Goal: Task Accomplishment & Management: Complete application form

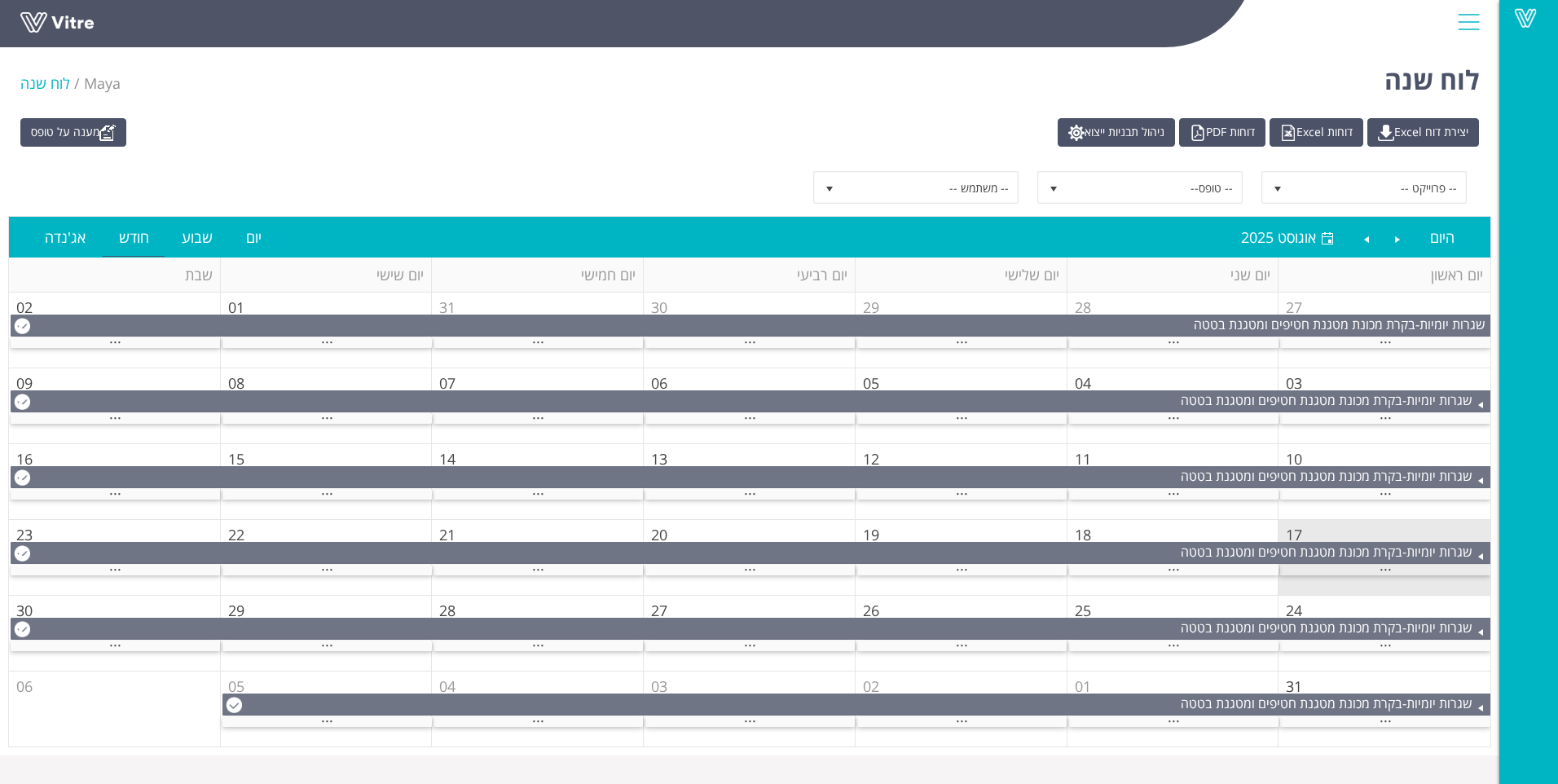
click at [1401, 571] on div "..." at bounding box center [1385, 570] width 210 height 11
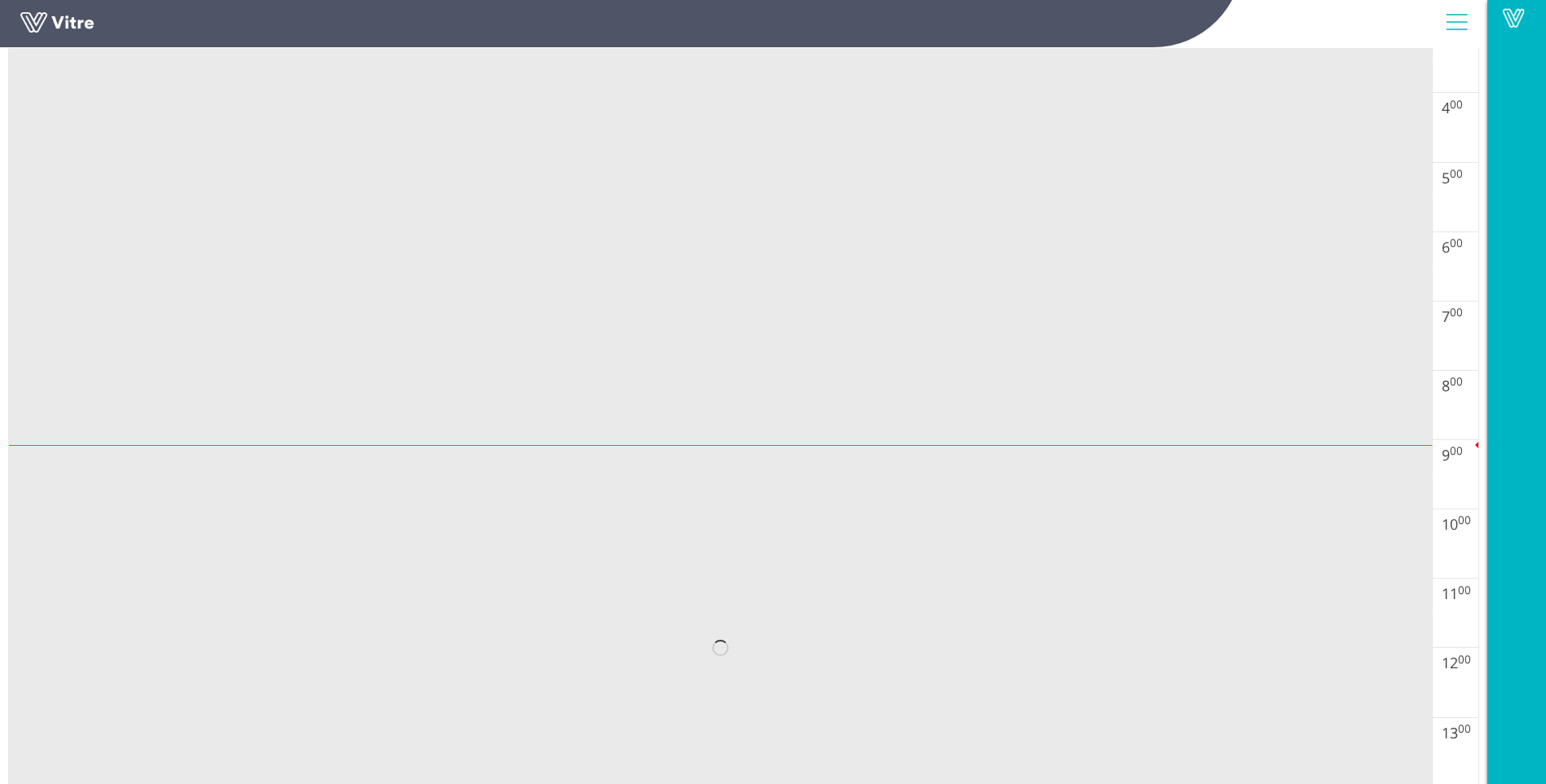
scroll to position [489, 0]
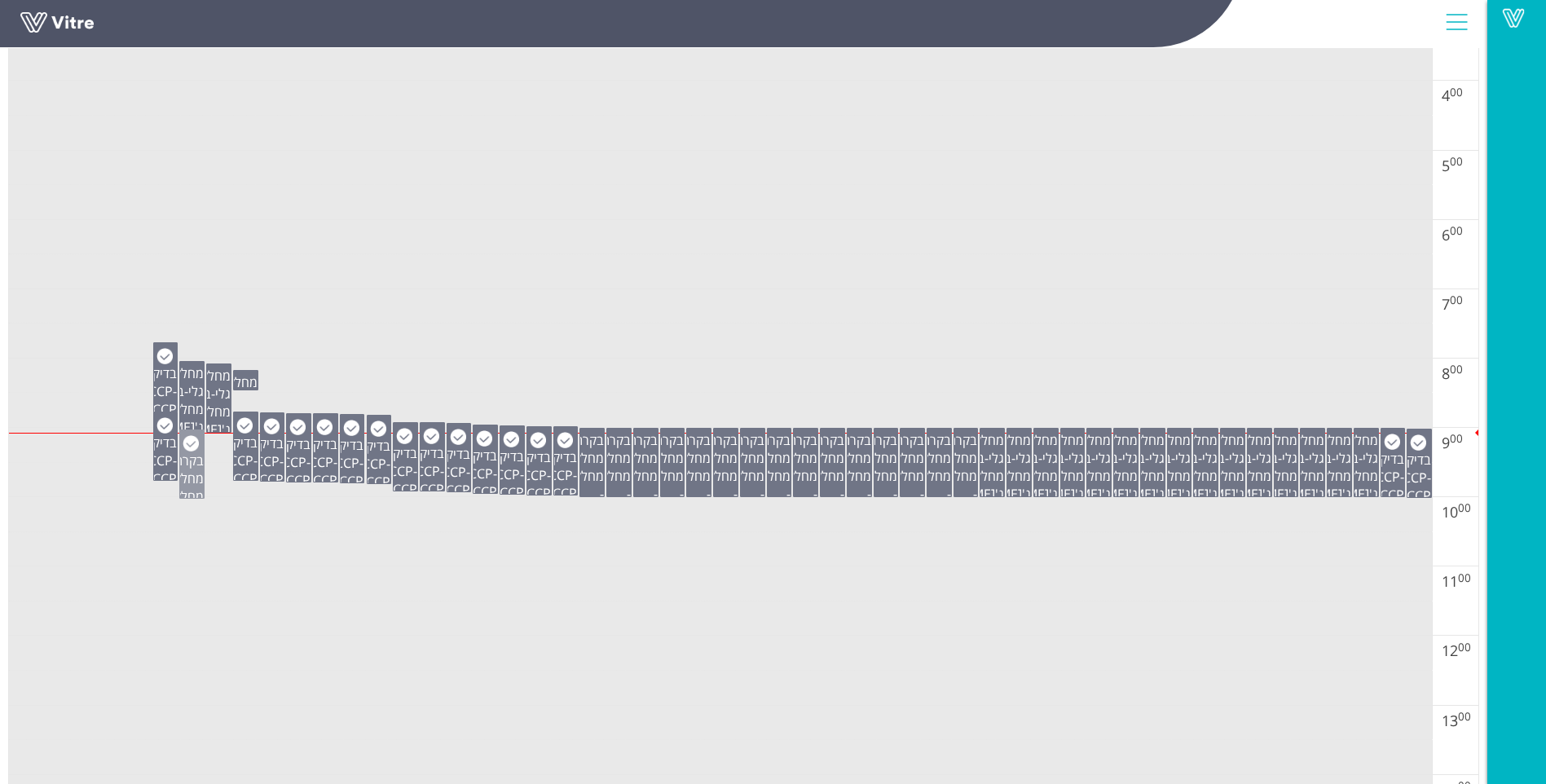
click at [197, 491] on div "בקרת מחלקה - בקרת מחלקה יומית New" at bounding box center [192, 485] width 24 height 110
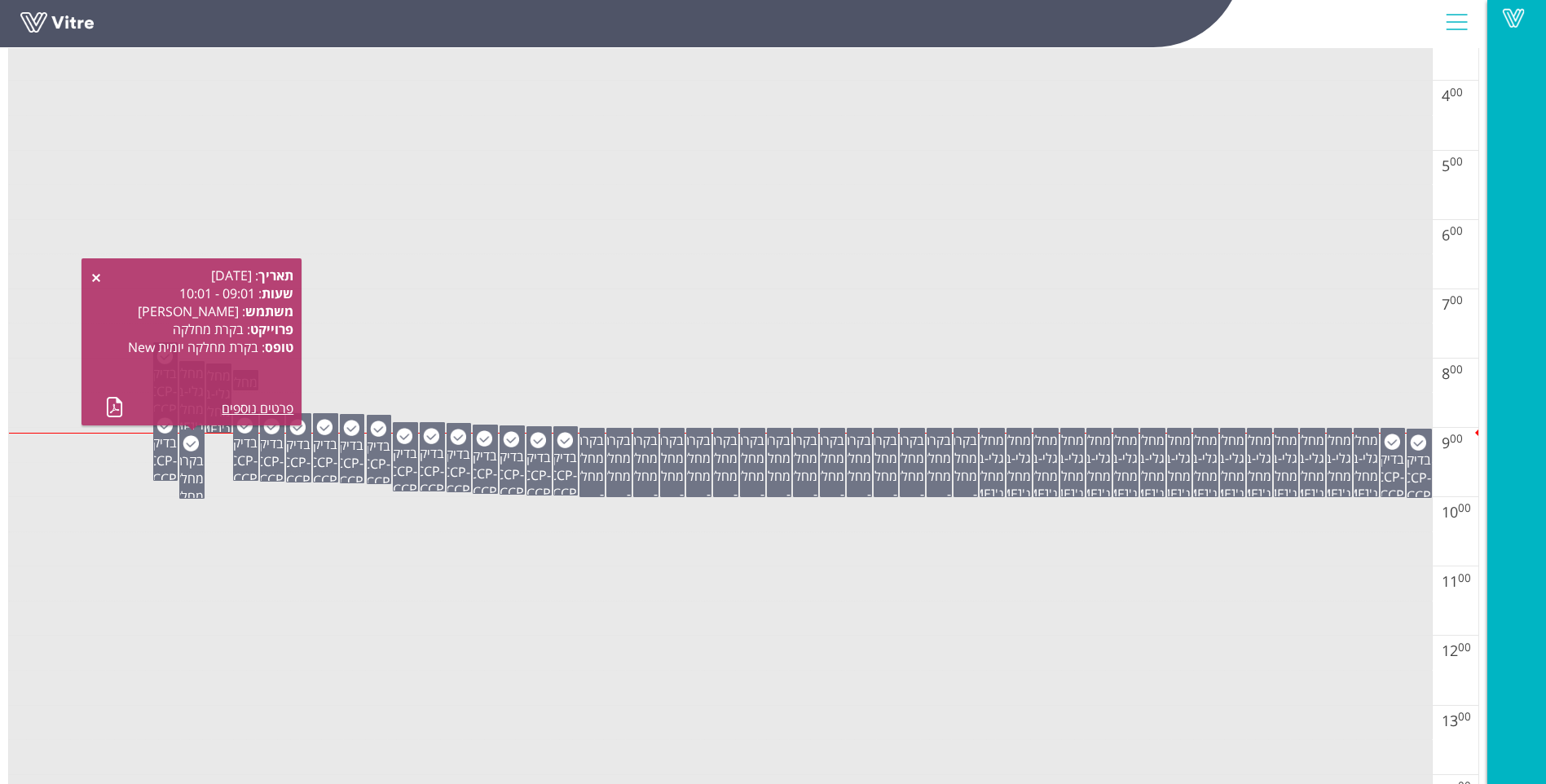
click at [229, 500] on td at bounding box center [720, 514] width 1424 height 35
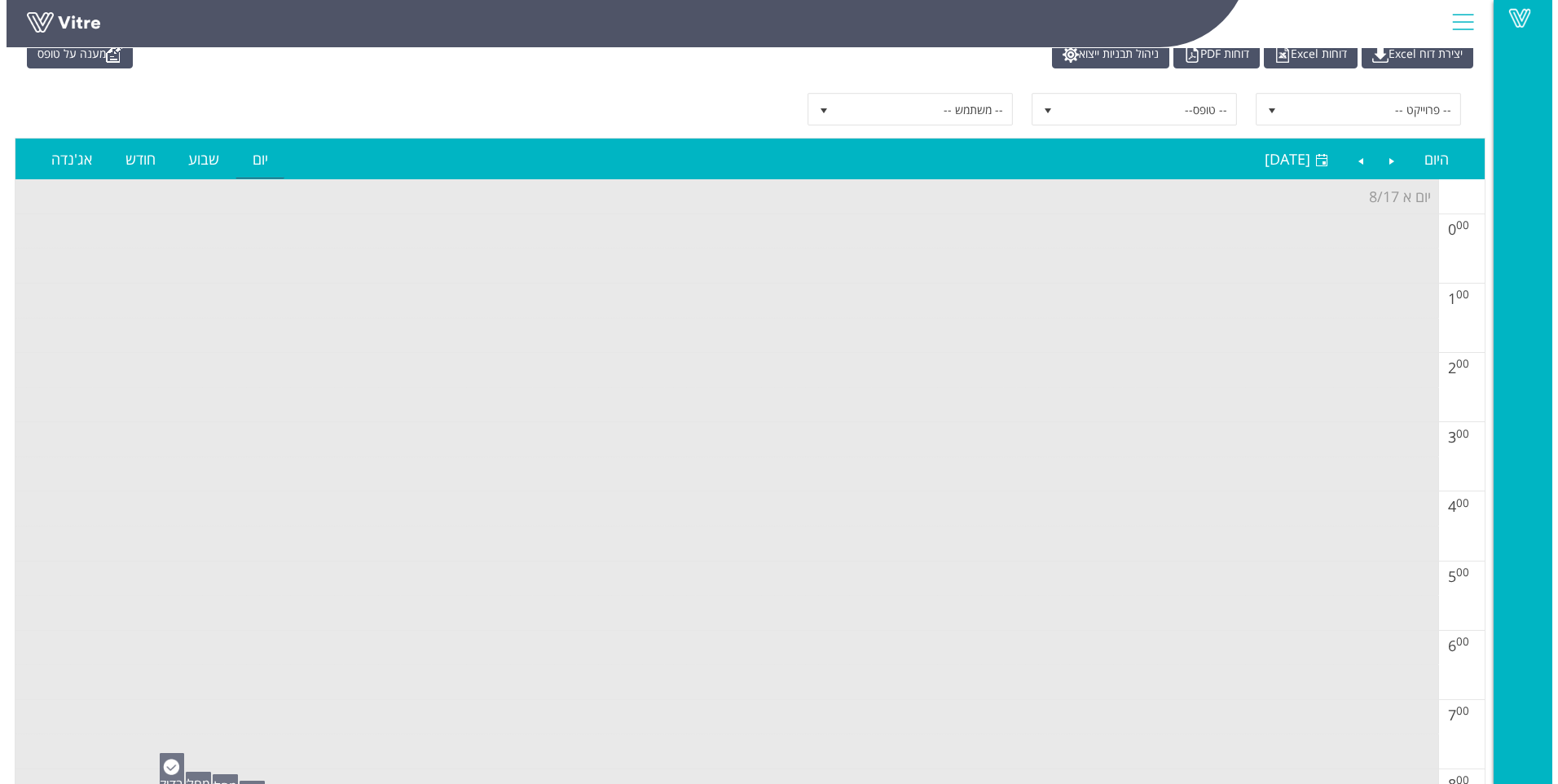
scroll to position [0, 0]
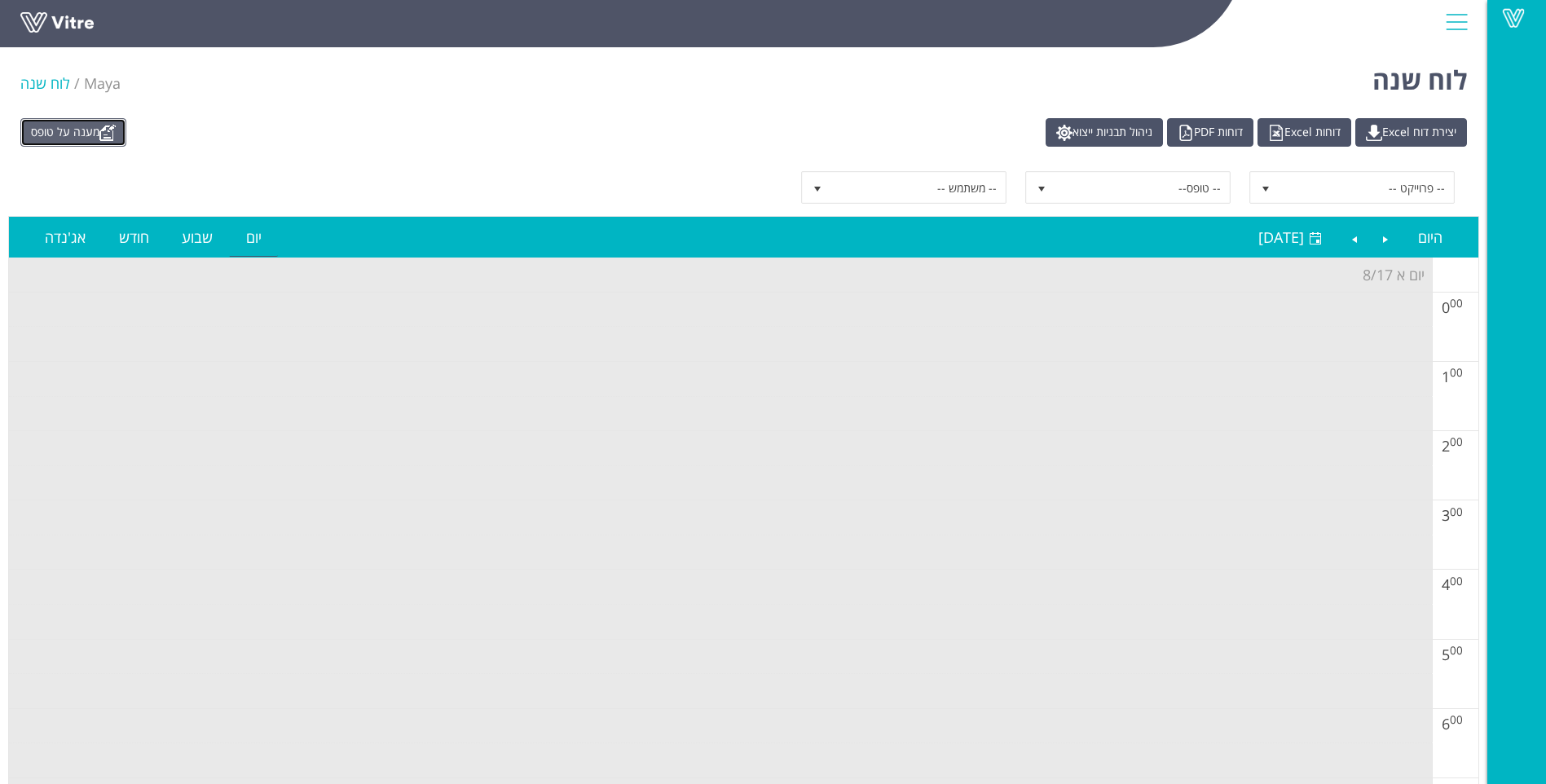
click at [60, 125] on link "מענה על טופס" at bounding box center [73, 131] width 106 height 28
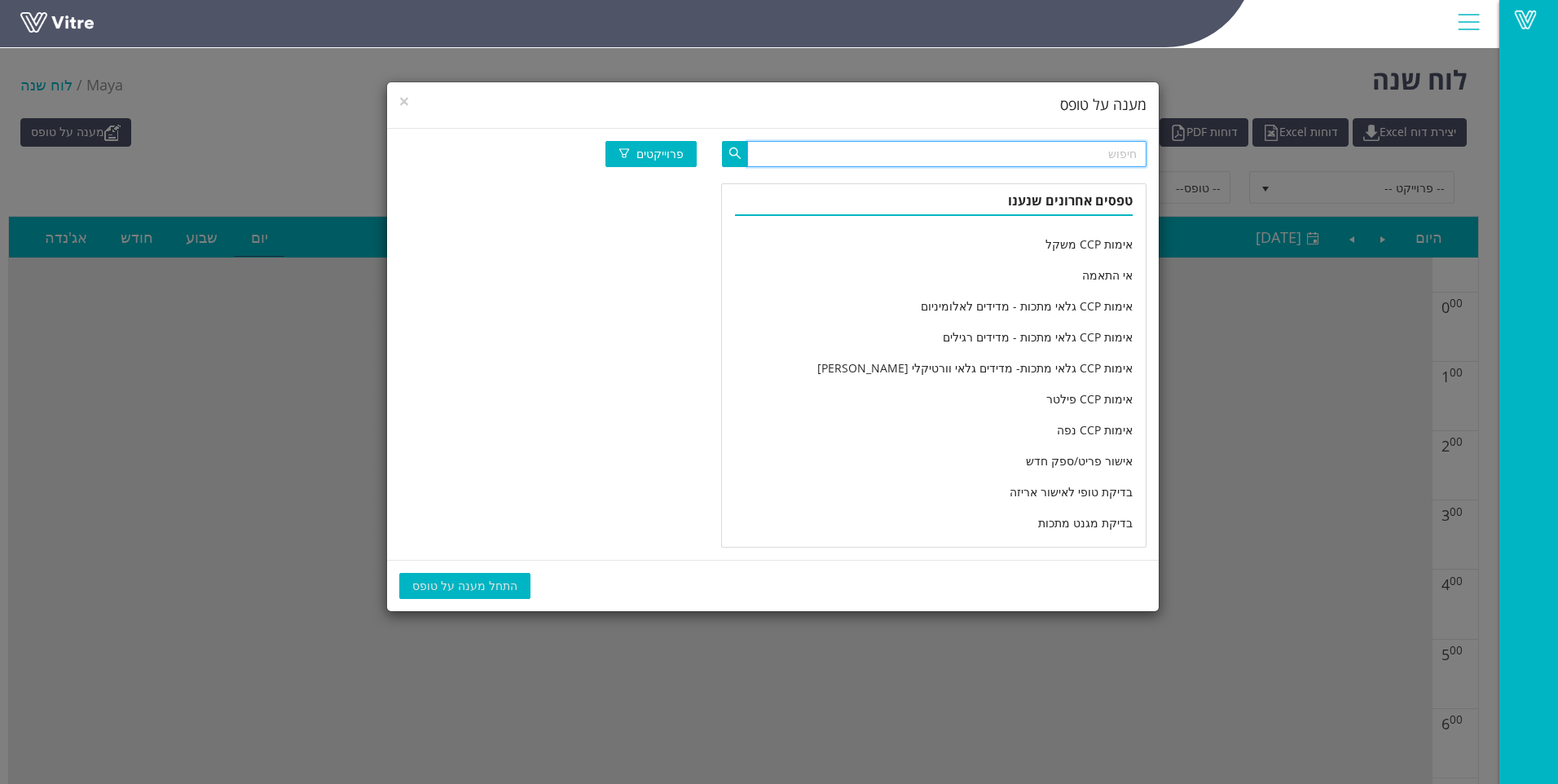
click at [926, 162] on input "text" at bounding box center [946, 153] width 399 height 26
type input "מחלקה יומי"
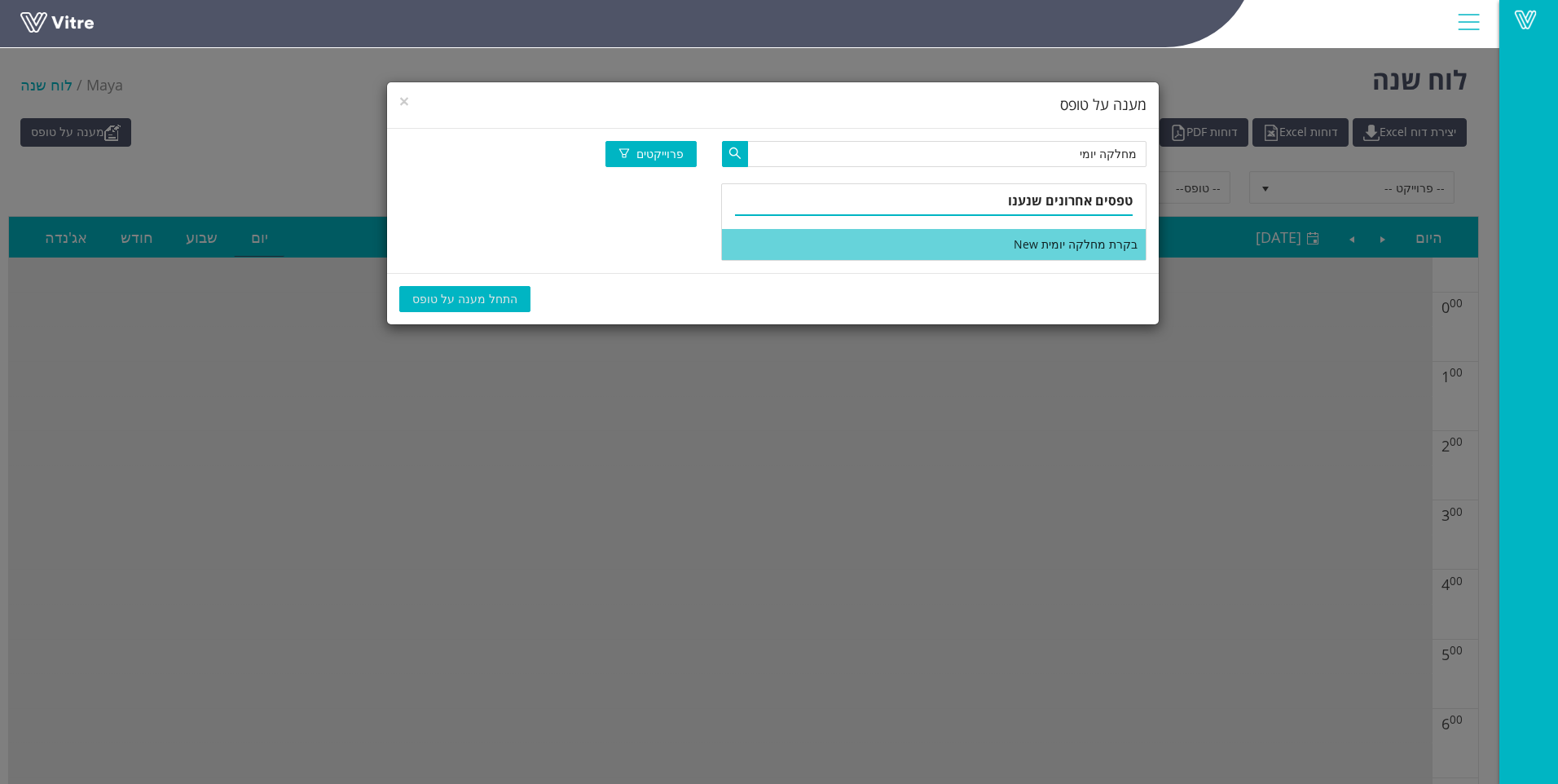
click at [967, 250] on li "בקרת מחלקה יומית New" at bounding box center [934, 245] width 423 height 31
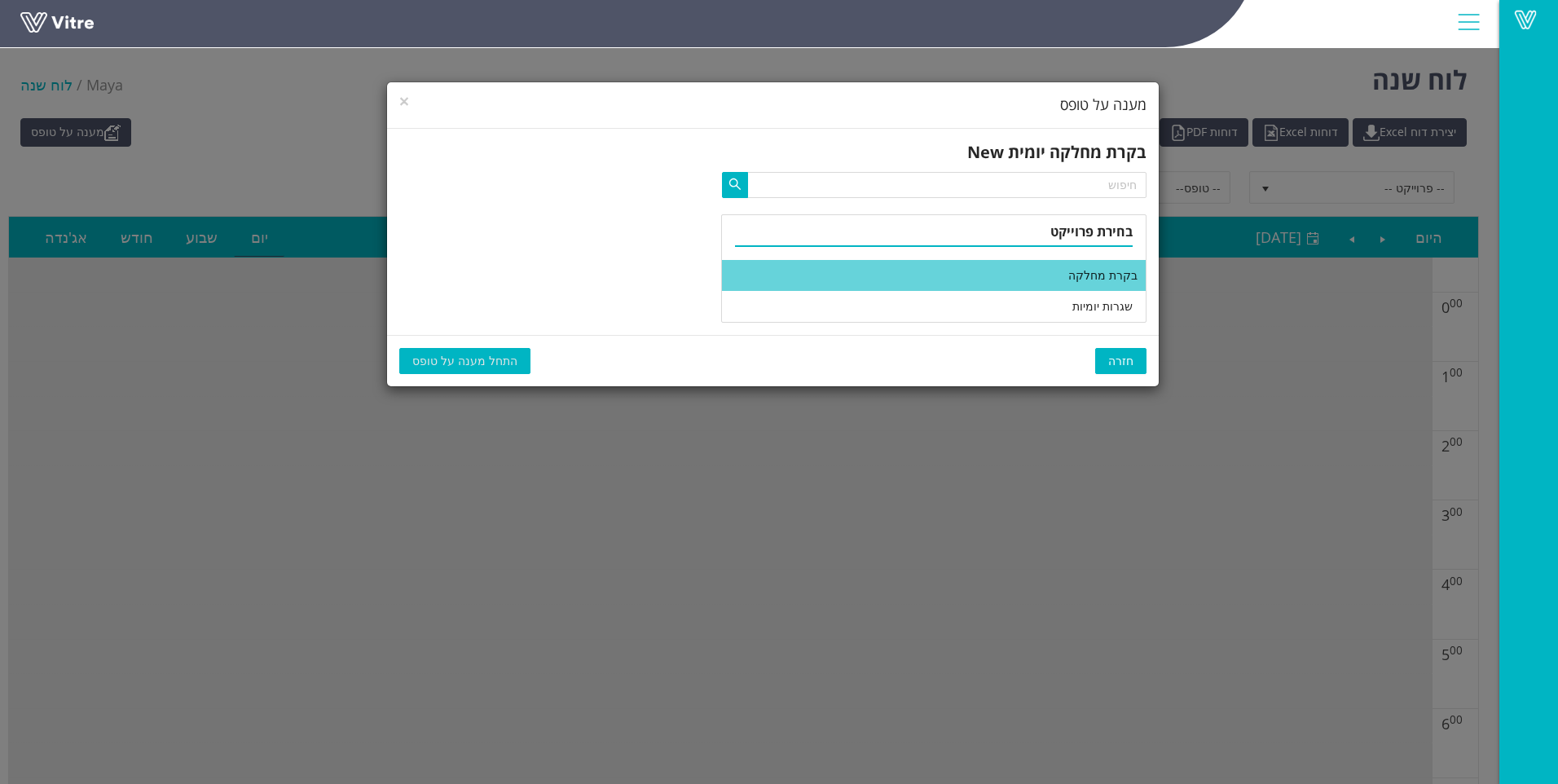
click at [976, 283] on li "בקרת מחלקה" at bounding box center [934, 276] width 423 height 31
click at [459, 361] on span "התחל מענה על טופס" at bounding box center [465, 361] width 105 height 18
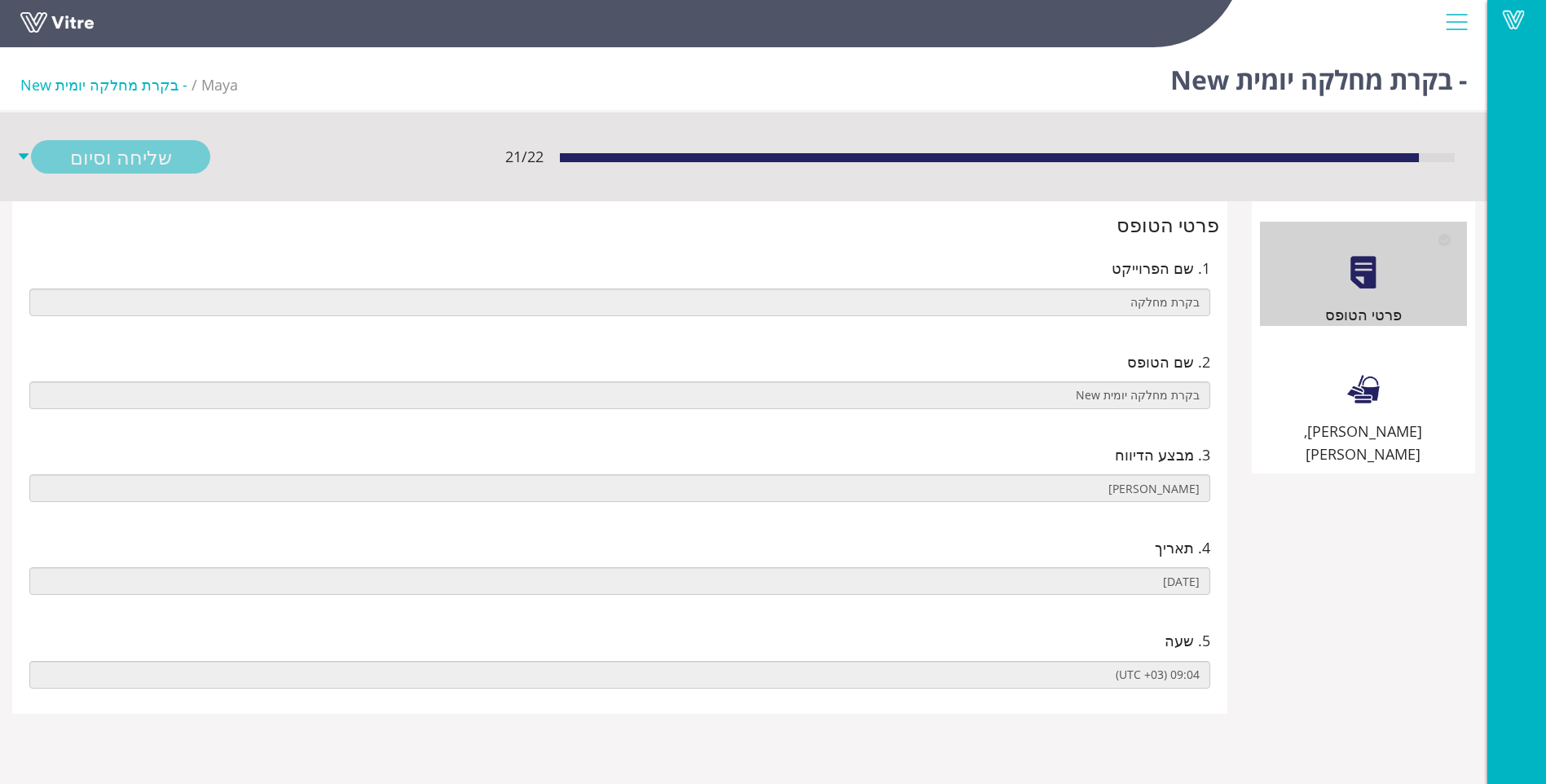
click at [1324, 387] on div "שילוט, סימון וניקיון" at bounding box center [1363, 402] width 207 height 128
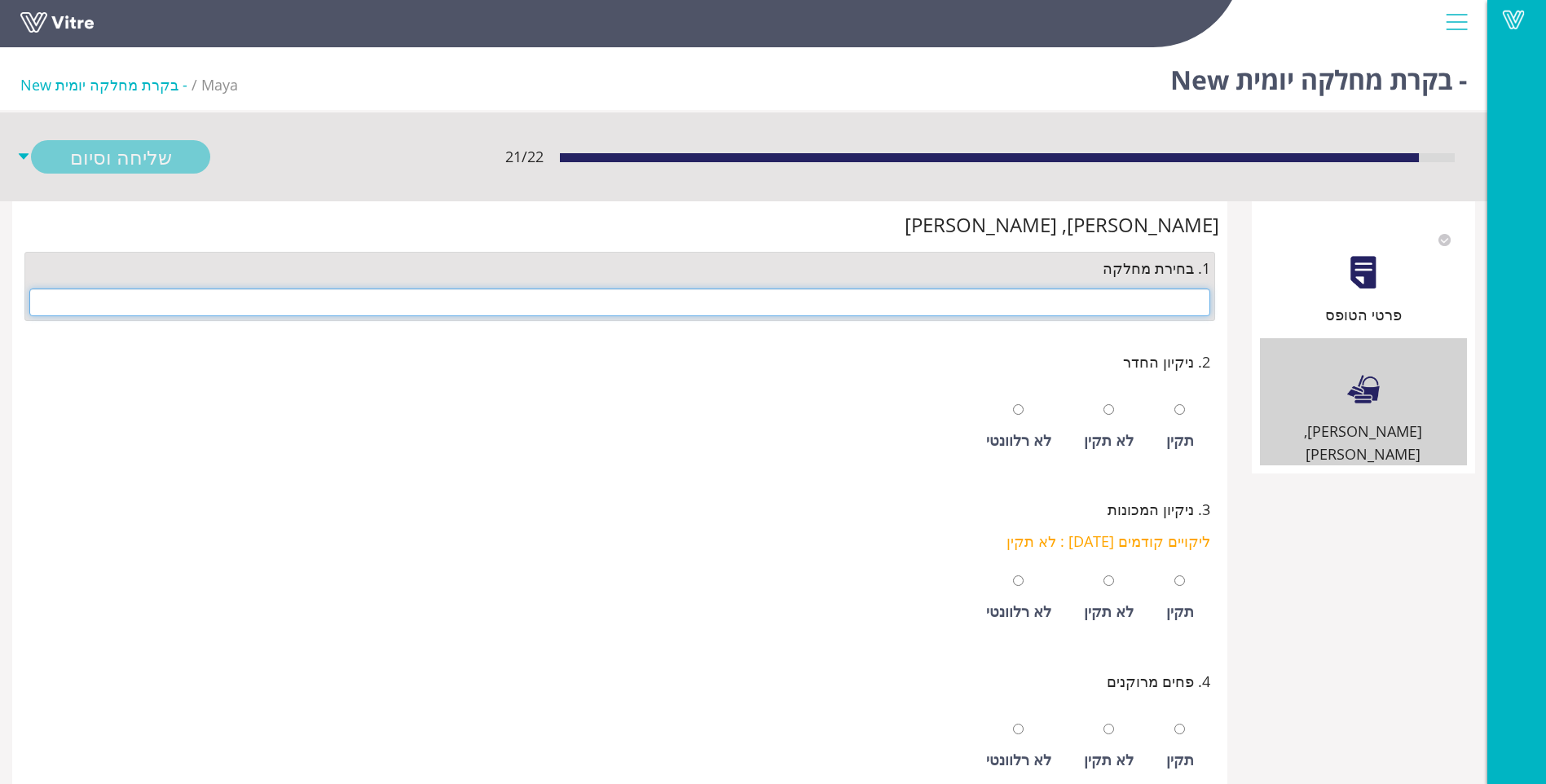
click at [995, 299] on input "text" at bounding box center [619, 302] width 1181 height 27
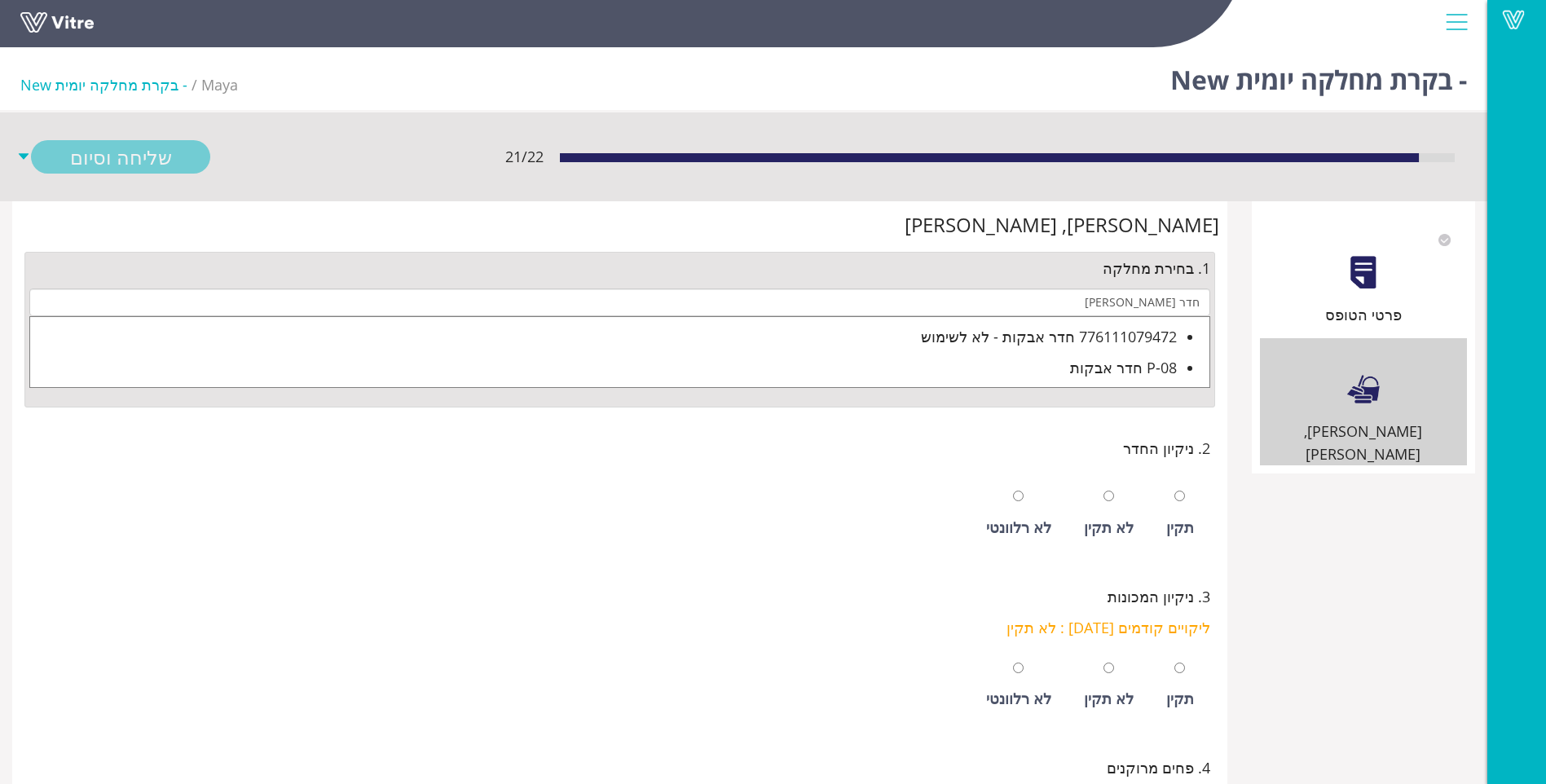
click at [1135, 373] on div "P-08 חדר אבקות" at bounding box center [604, 367] width 1147 height 23
type input "P-08 חדר אבקות"
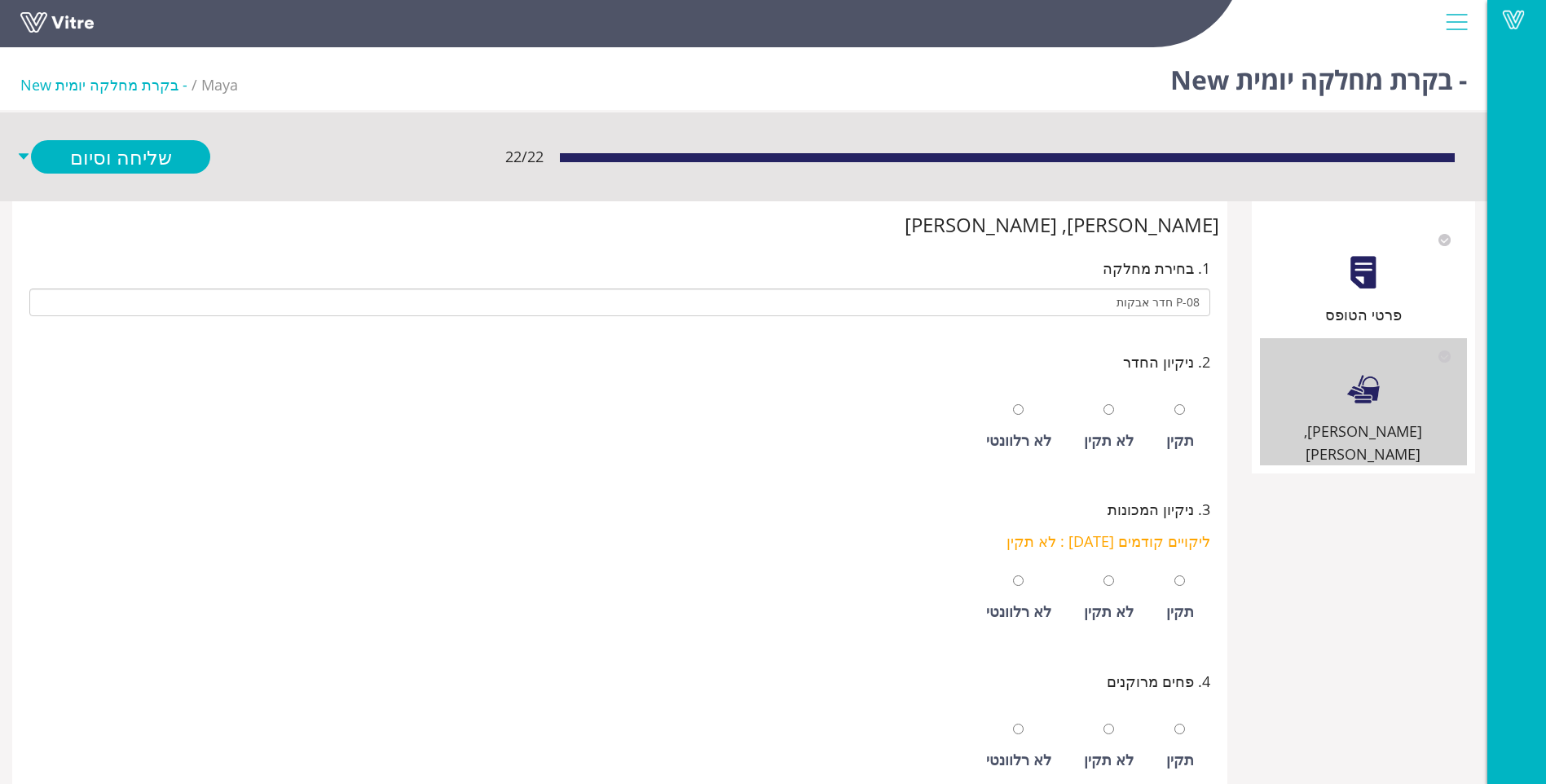
click at [1170, 408] on div "תקין" at bounding box center [1180, 427] width 44 height 75
radio input "true"
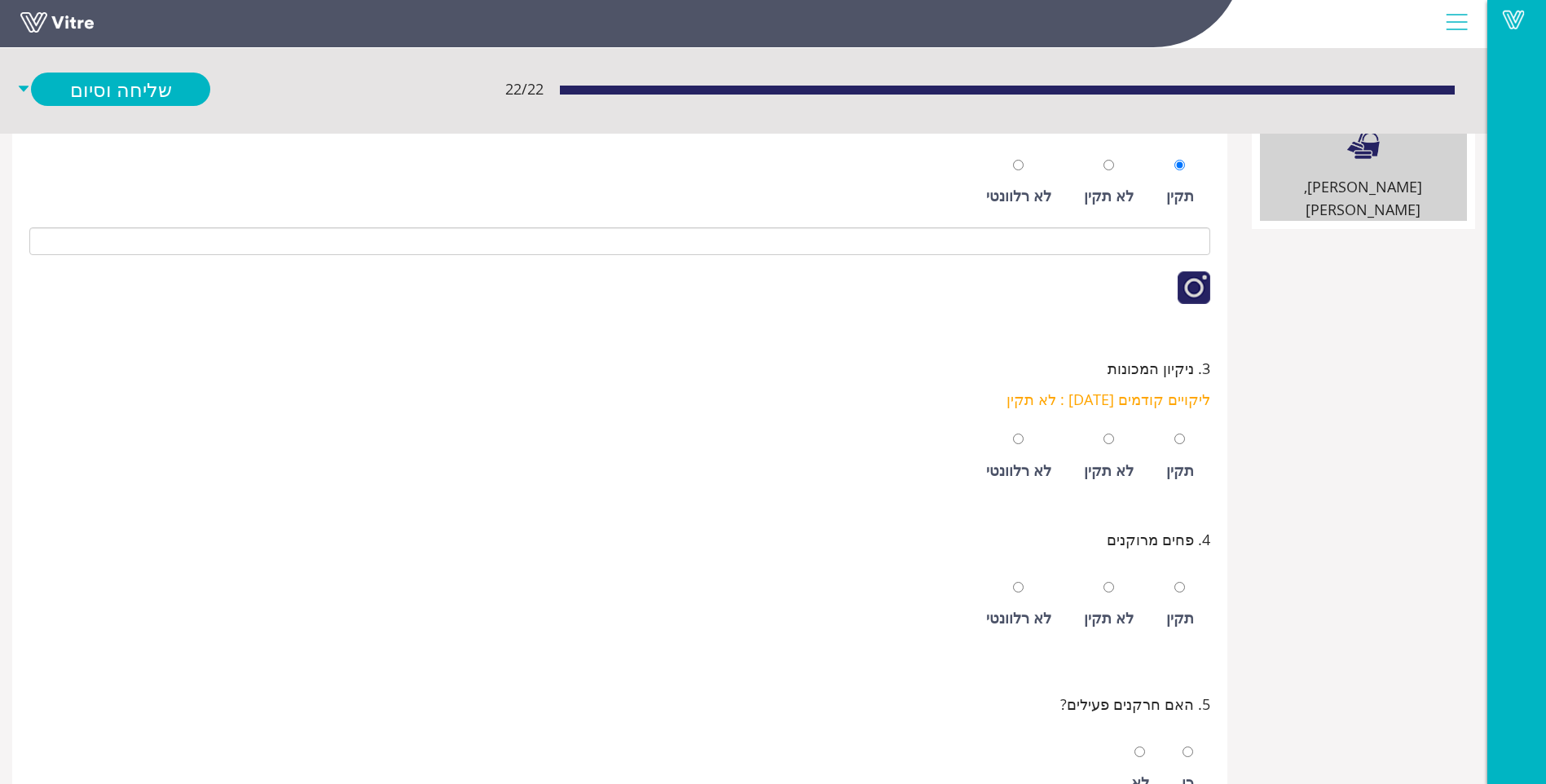
click at [1165, 442] on div "תקין" at bounding box center [1180, 456] width 44 height 75
radio input "true"
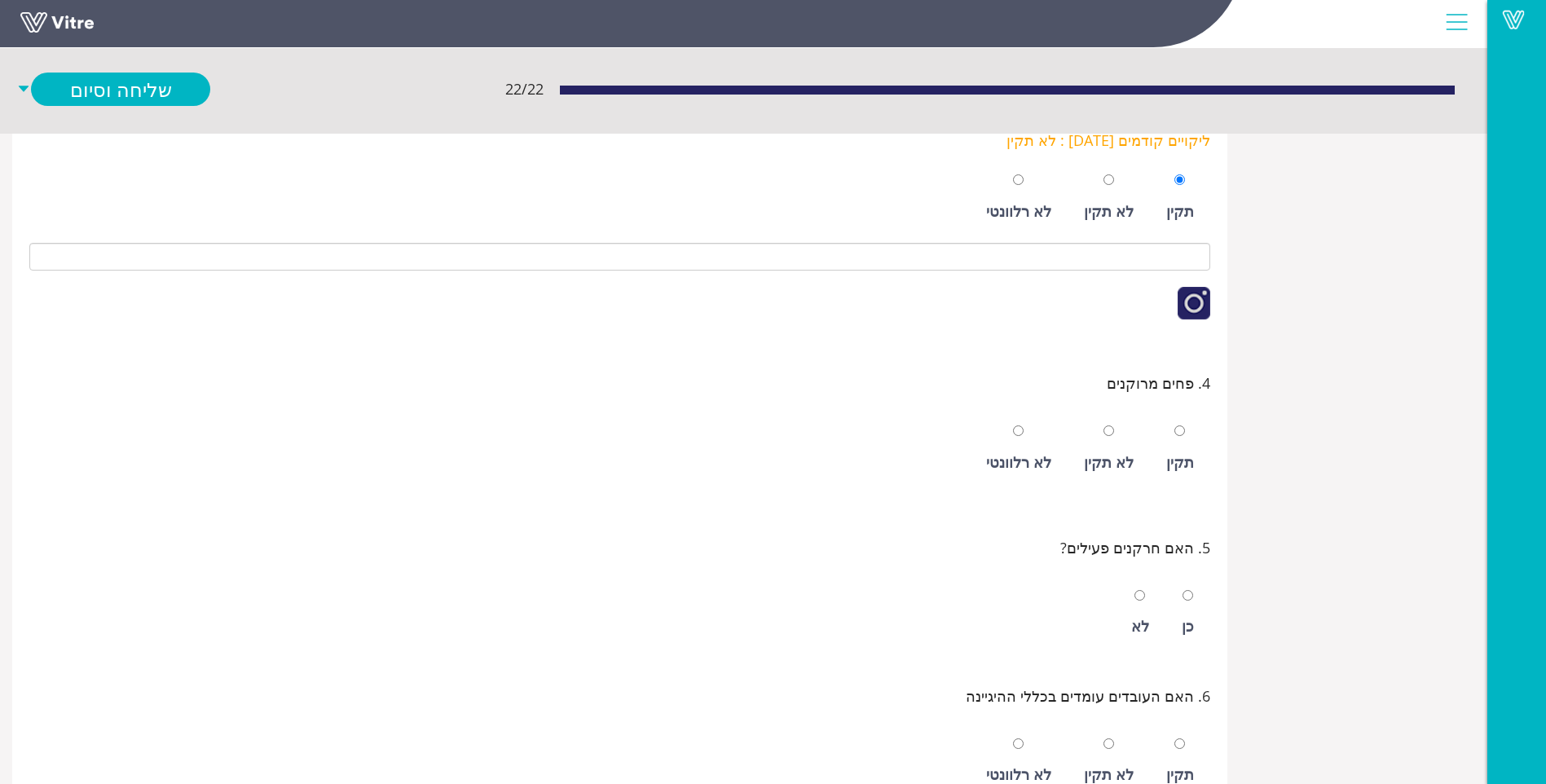
scroll to position [652, 0]
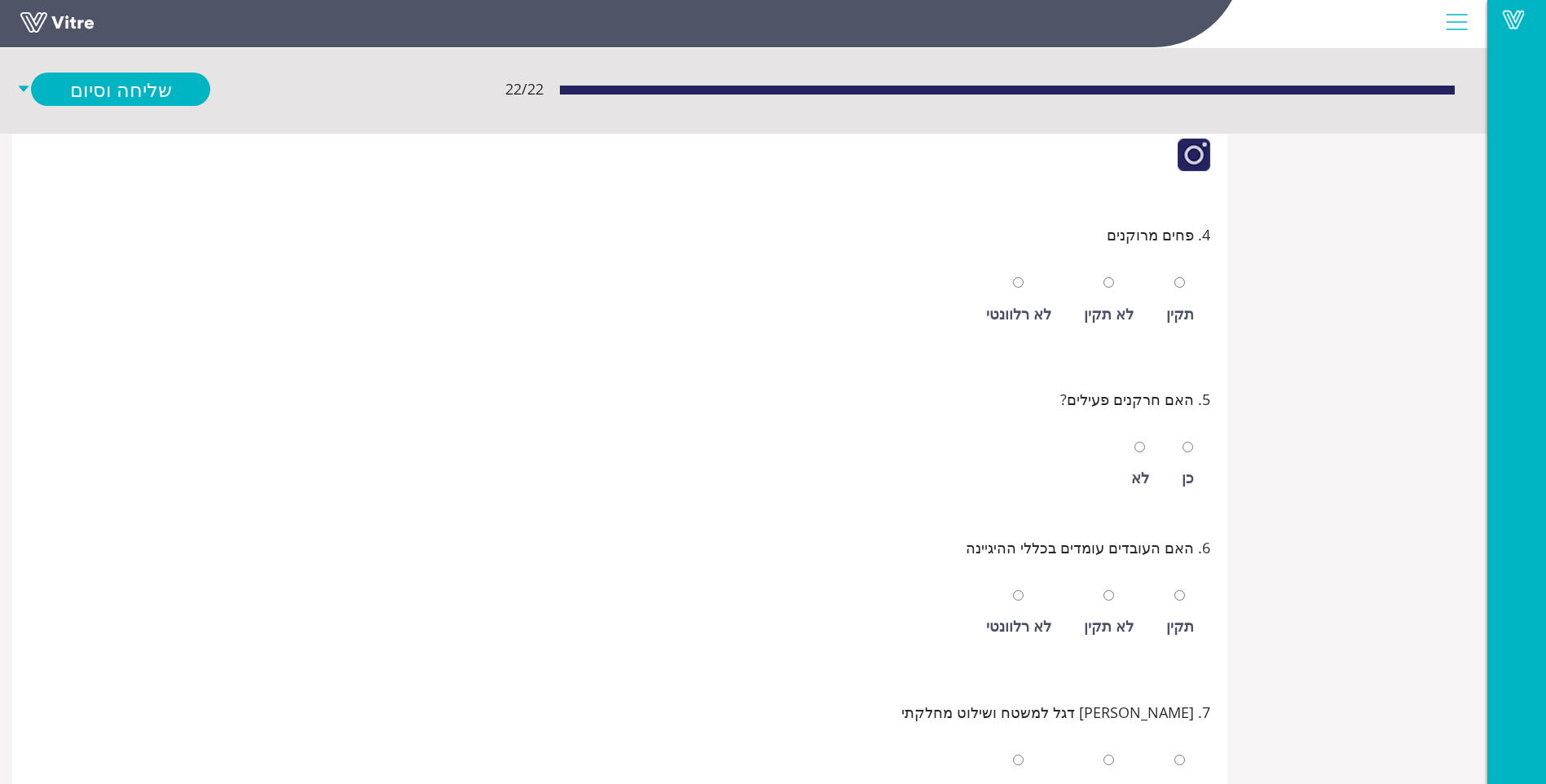
click at [1131, 318] on div "לא תקין" at bounding box center [1109, 313] width 49 height 23
radio input "true"
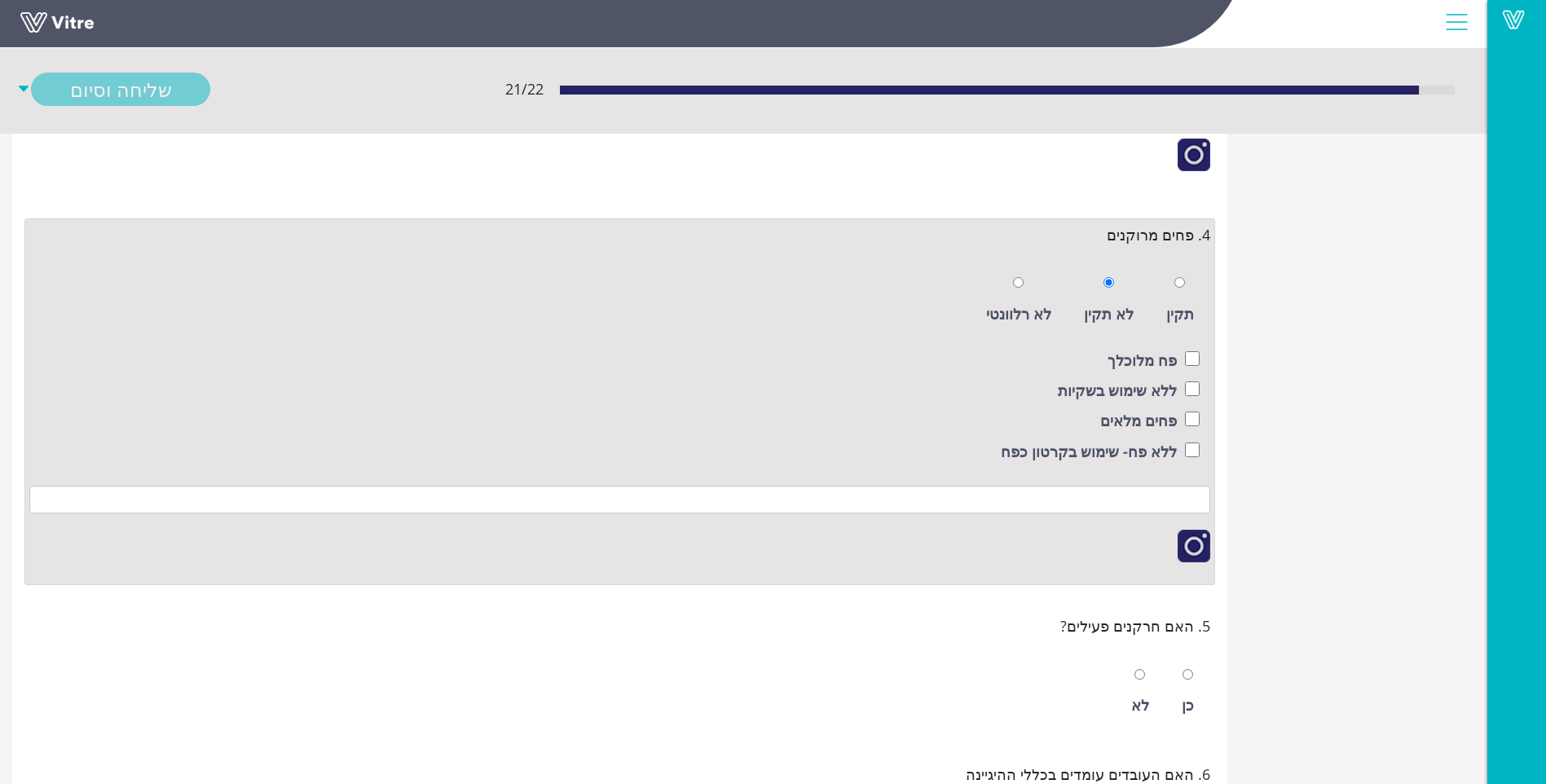
click at [1167, 389] on label "ללא שימוש בשקיות" at bounding box center [1118, 390] width 119 height 23
checkbox input "true"
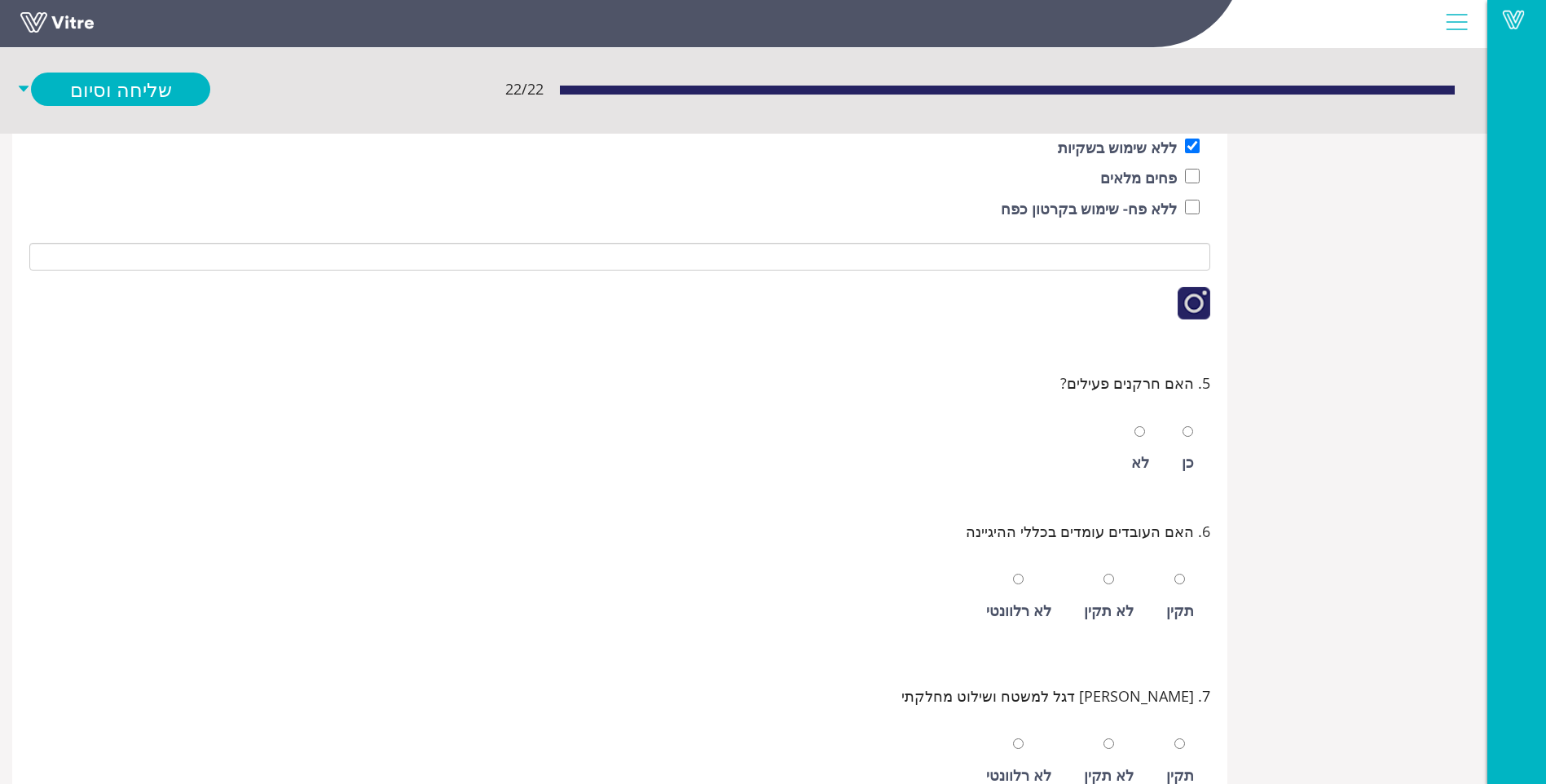
scroll to position [896, 0]
click at [1183, 459] on div "כן" at bounding box center [1187, 460] width 12 height 23
radio input "true"
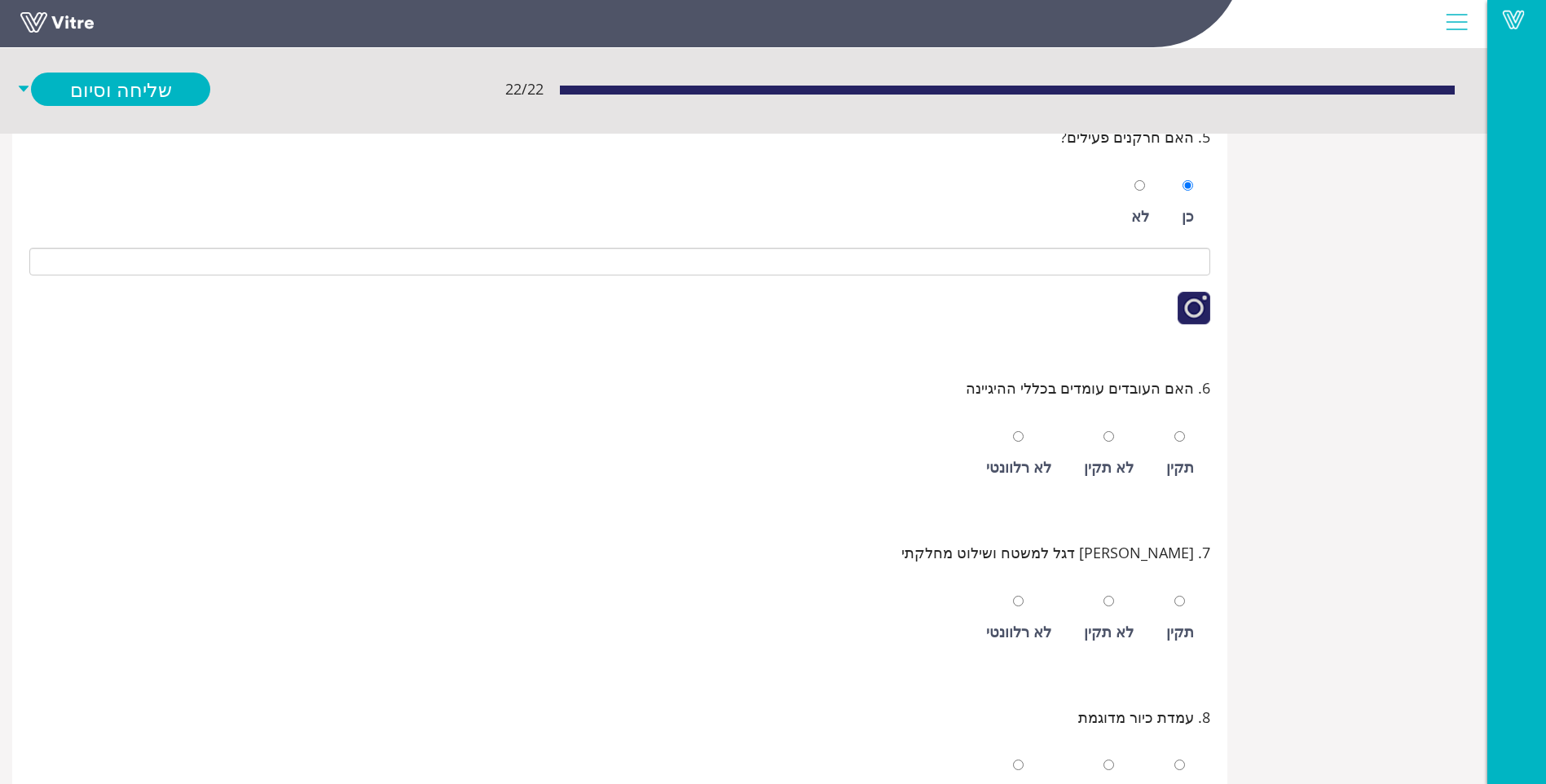
click at [1184, 444] on div at bounding box center [1180, 435] width 11 height 23
radio input "true"
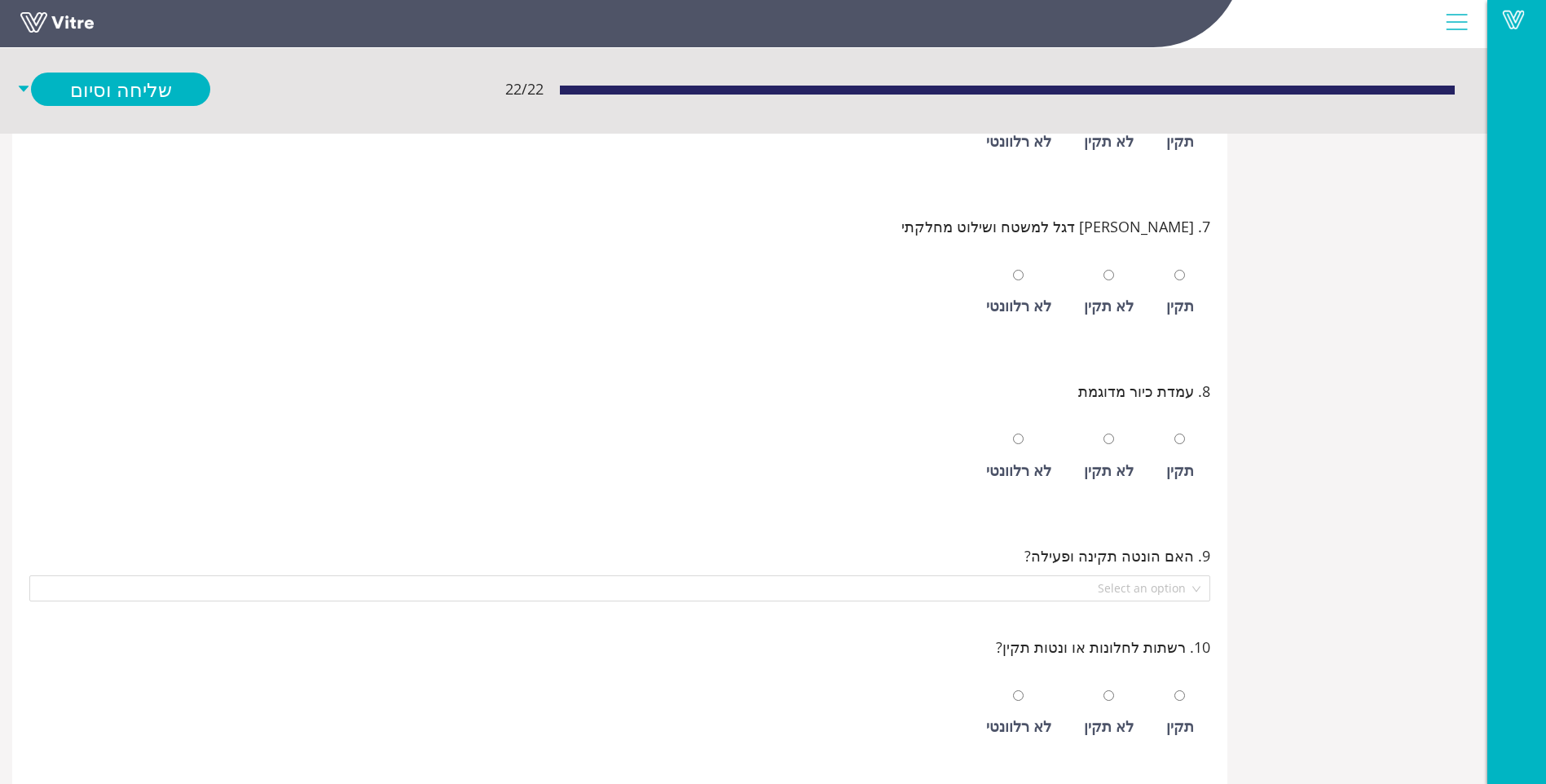
click at [1180, 290] on div "תקין" at bounding box center [1180, 292] width 44 height 75
radio input "true"
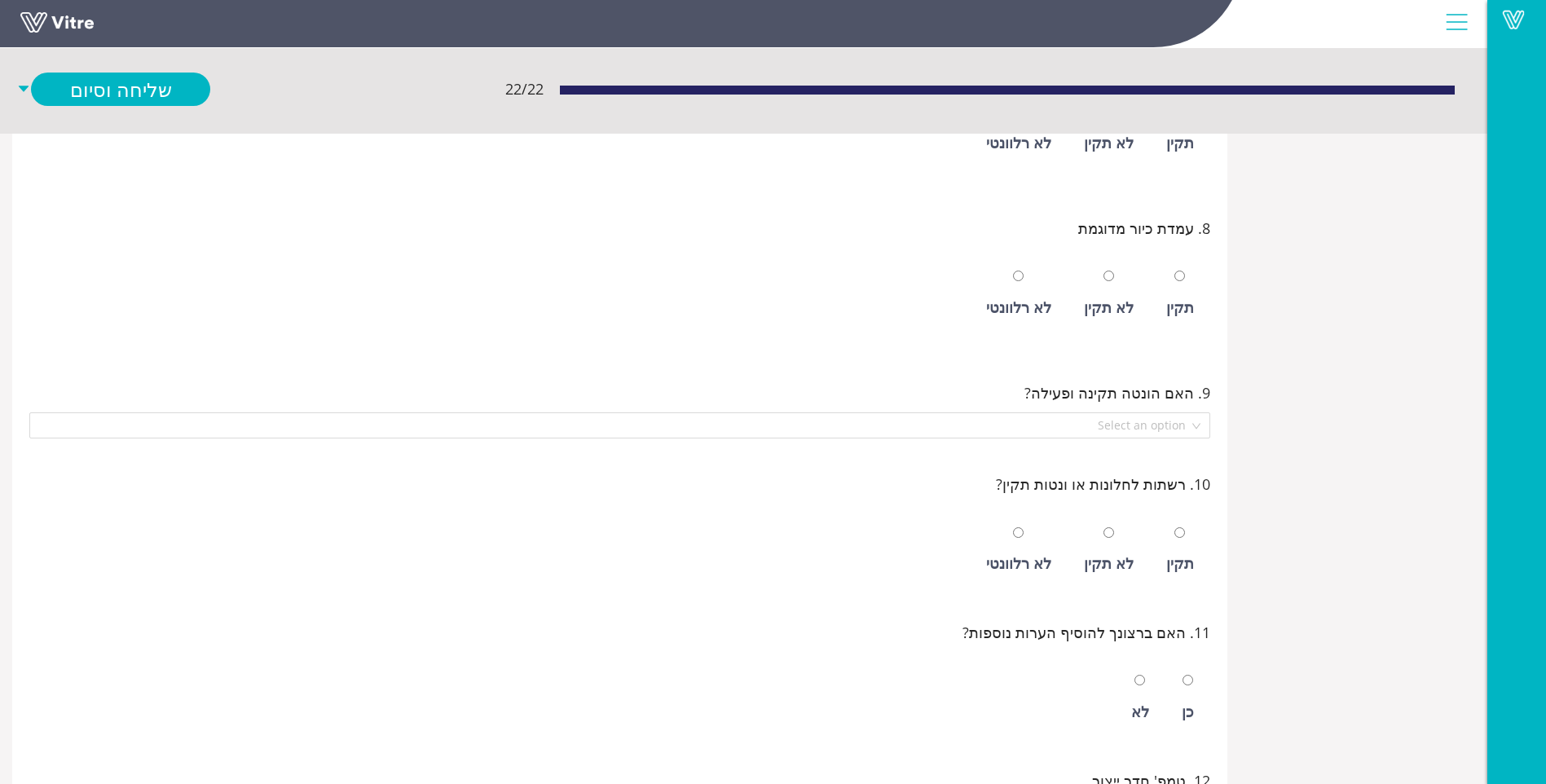
click at [1175, 297] on div "תקין" at bounding box center [1180, 307] width 27 height 23
radio input "true"
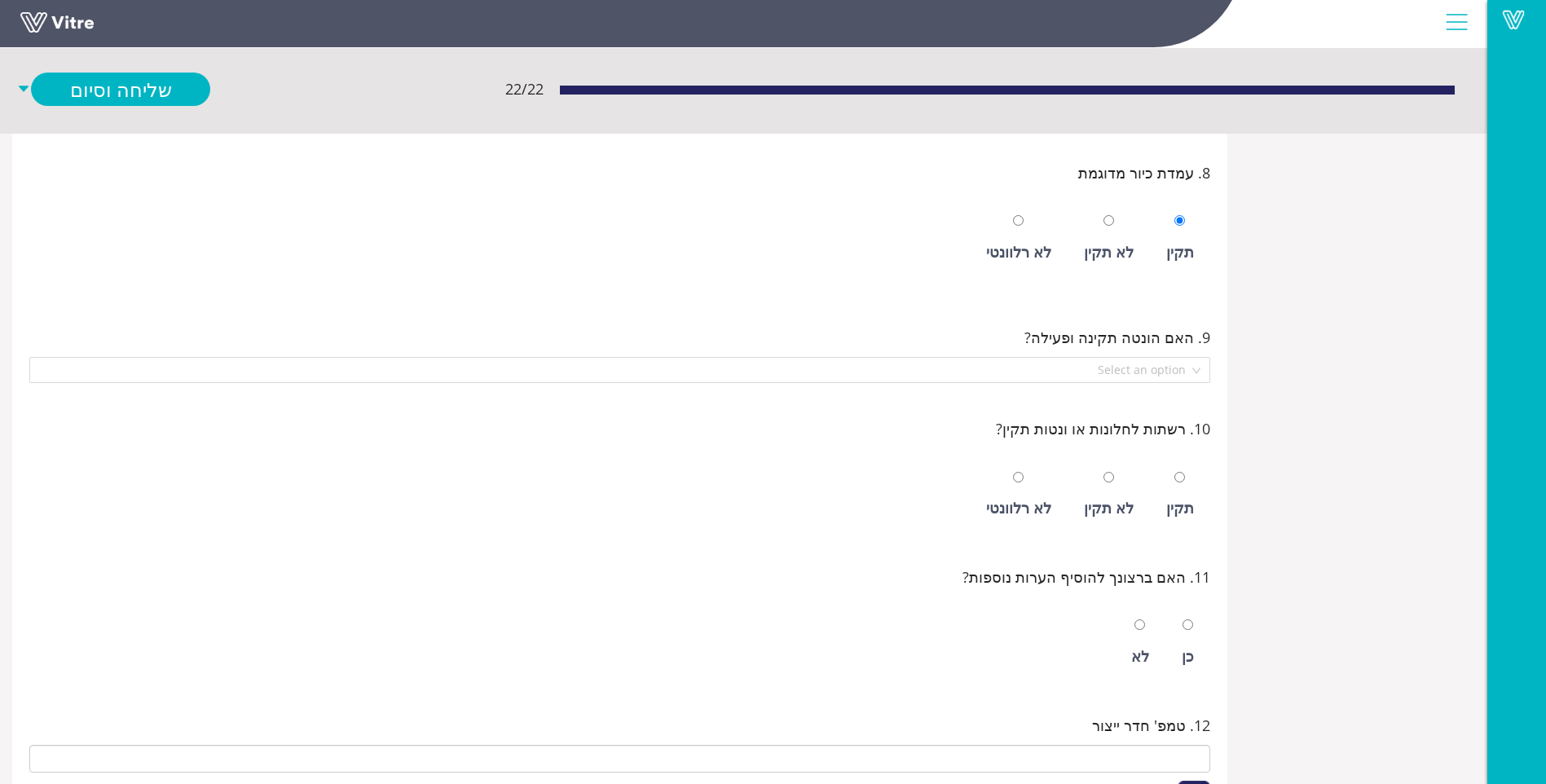
scroll to position [1711, 0]
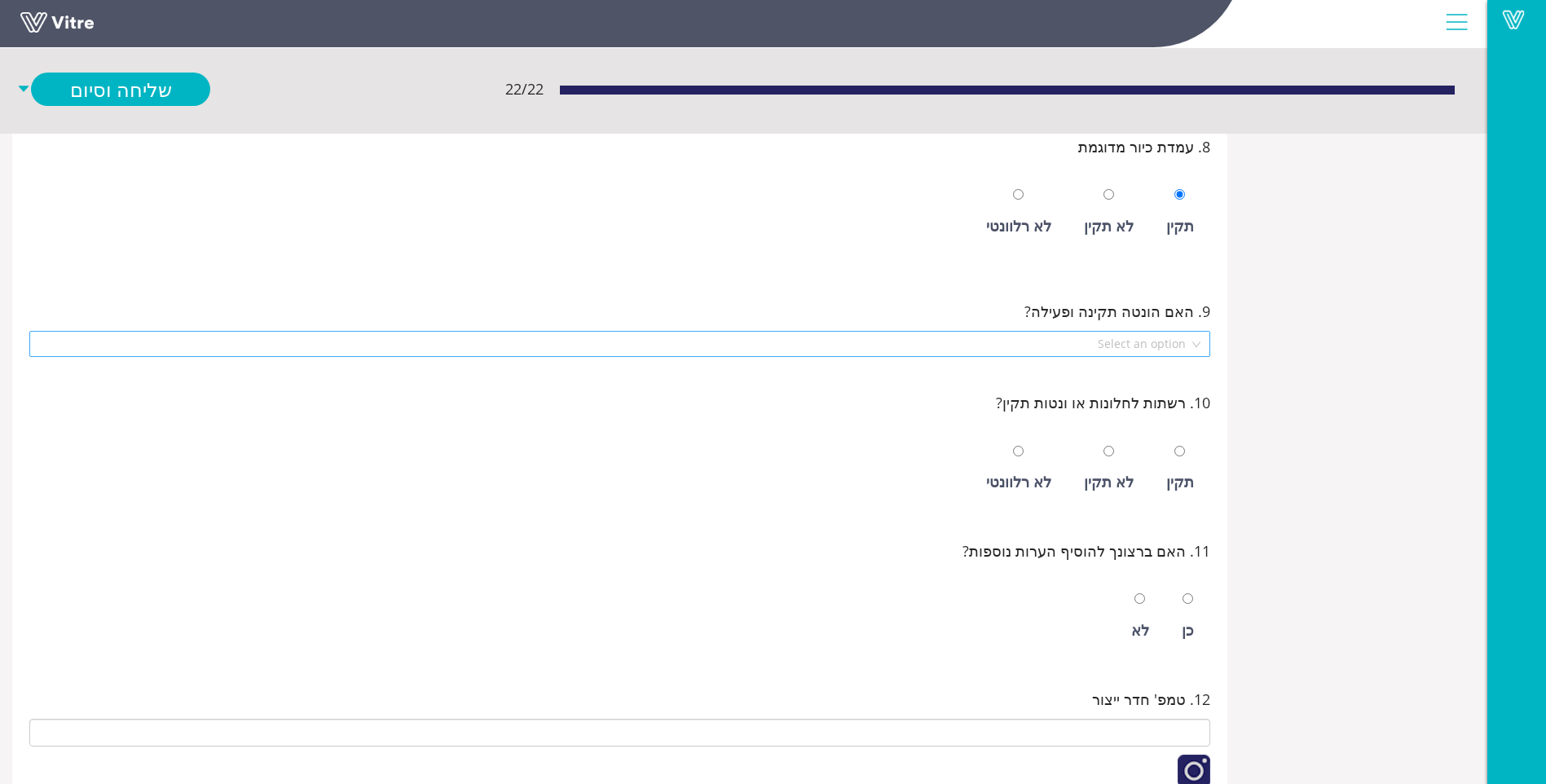
click at [1162, 338] on input "search" at bounding box center [614, 343] width 1150 height 25
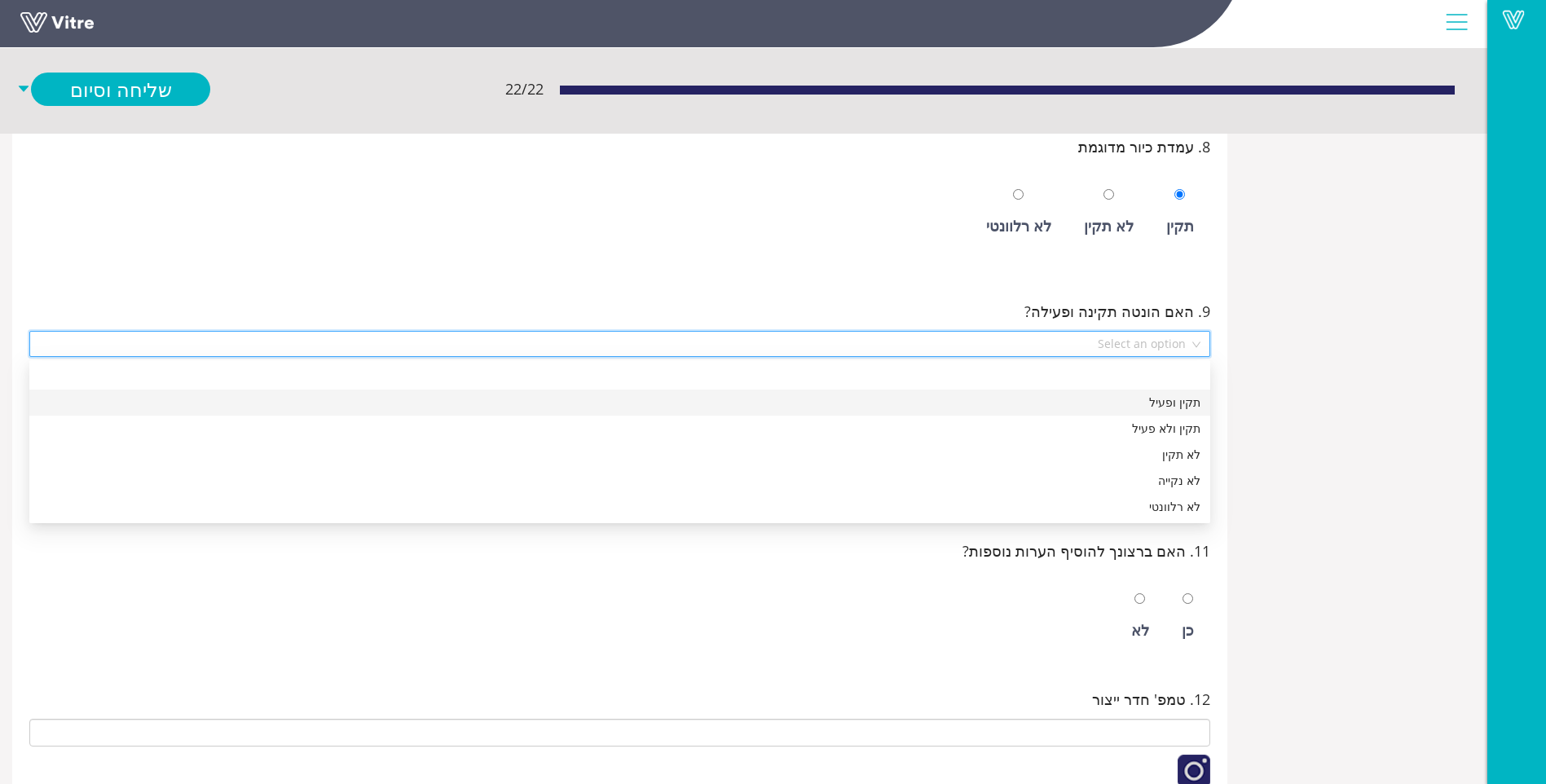
click at [1131, 406] on div "תקין ופעיל" at bounding box center [620, 402] width 1162 height 18
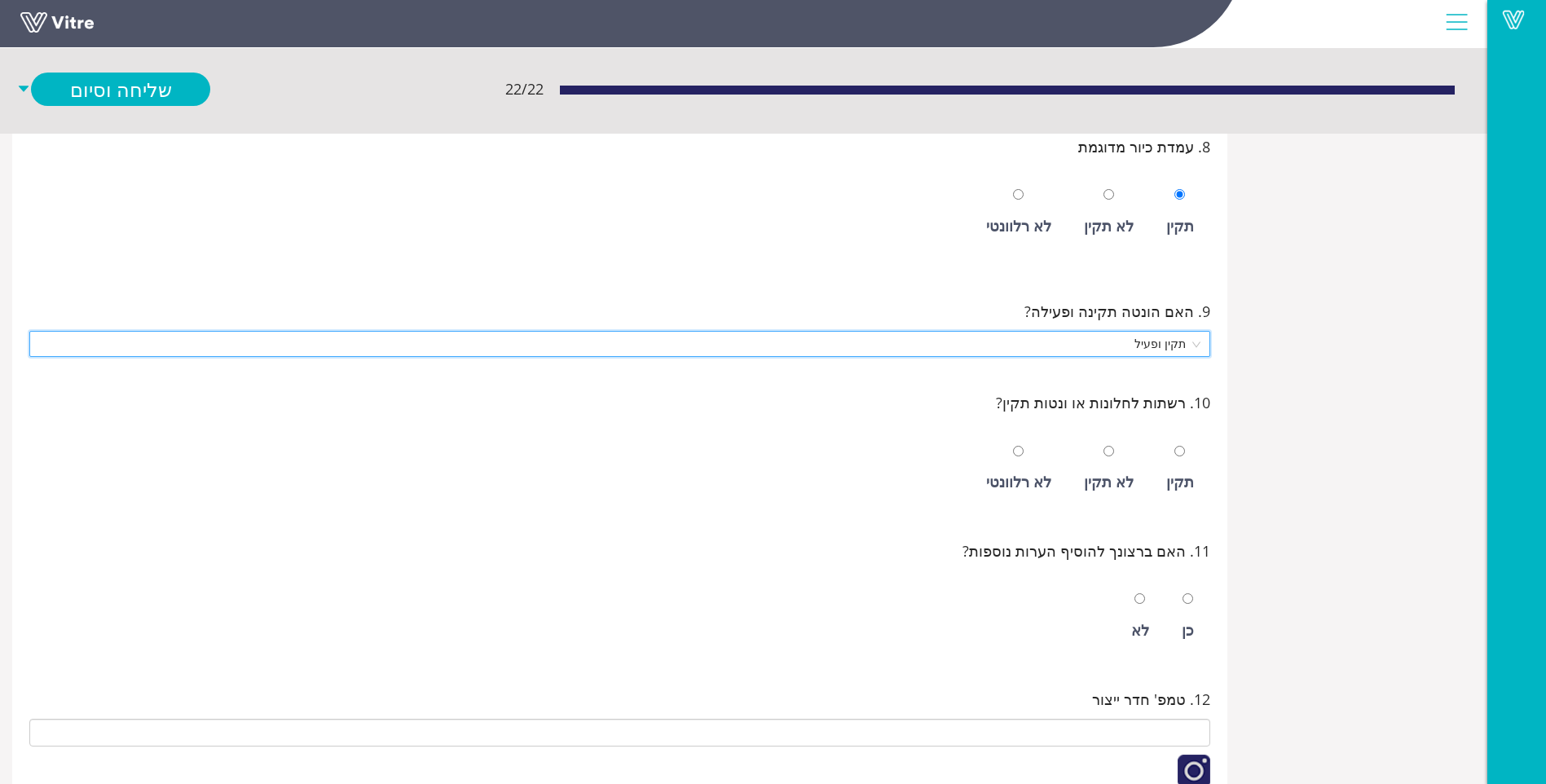
click at [1165, 466] on div "תקין" at bounding box center [1180, 468] width 44 height 75
radio input "true"
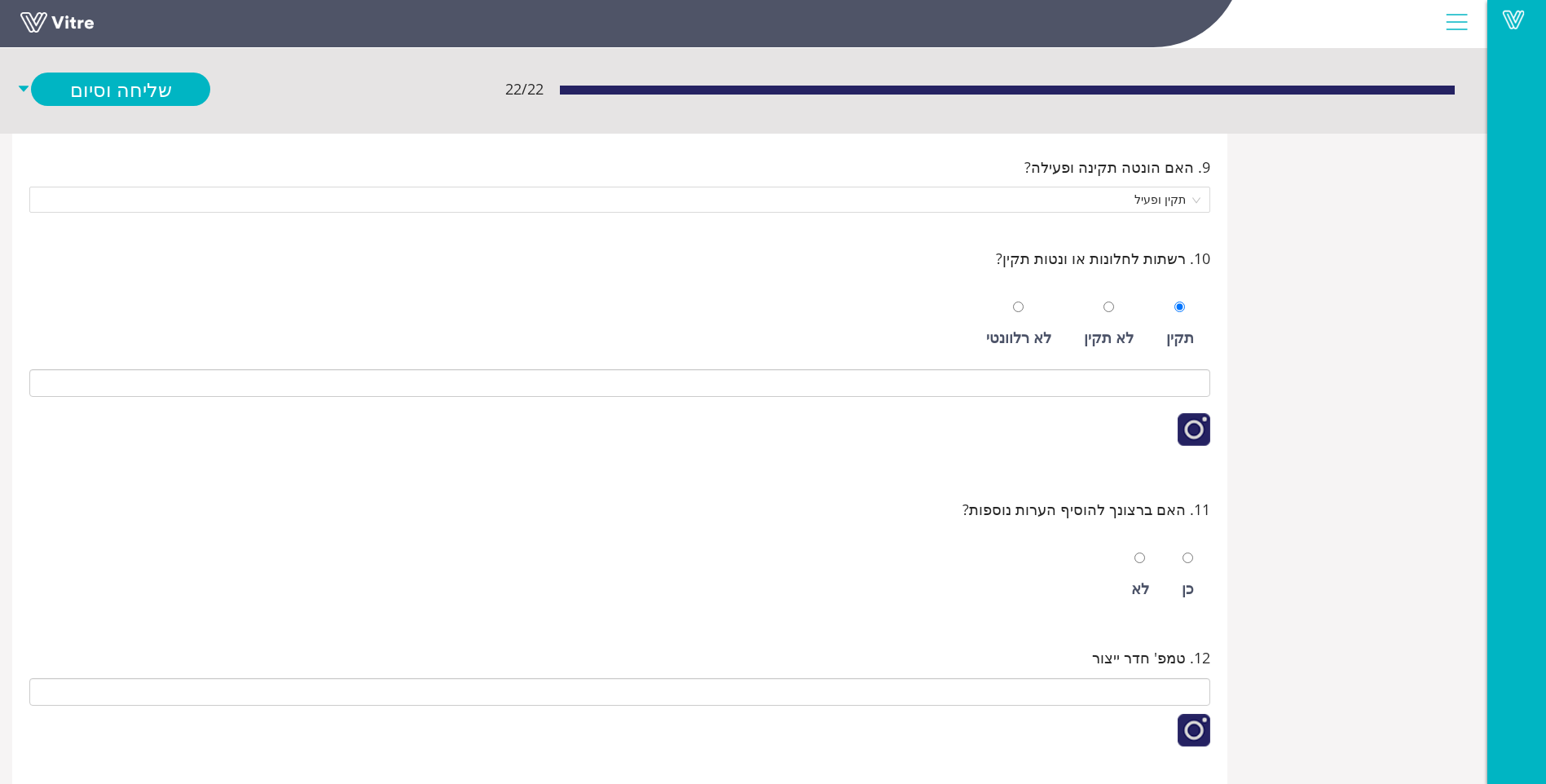
scroll to position [2118, 0]
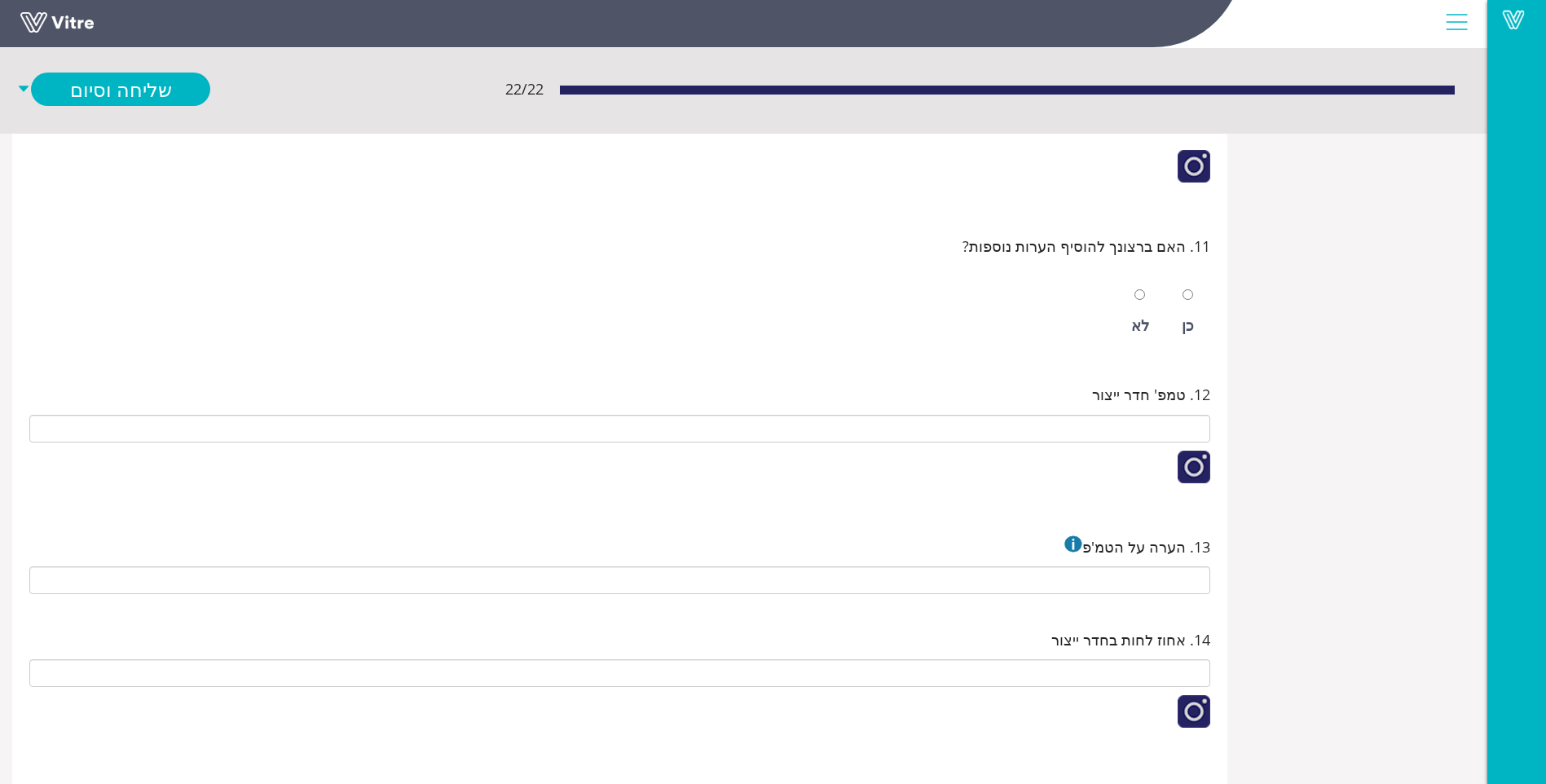
click at [1150, 331] on div "לא" at bounding box center [1141, 325] width 18 height 23
radio input "true"
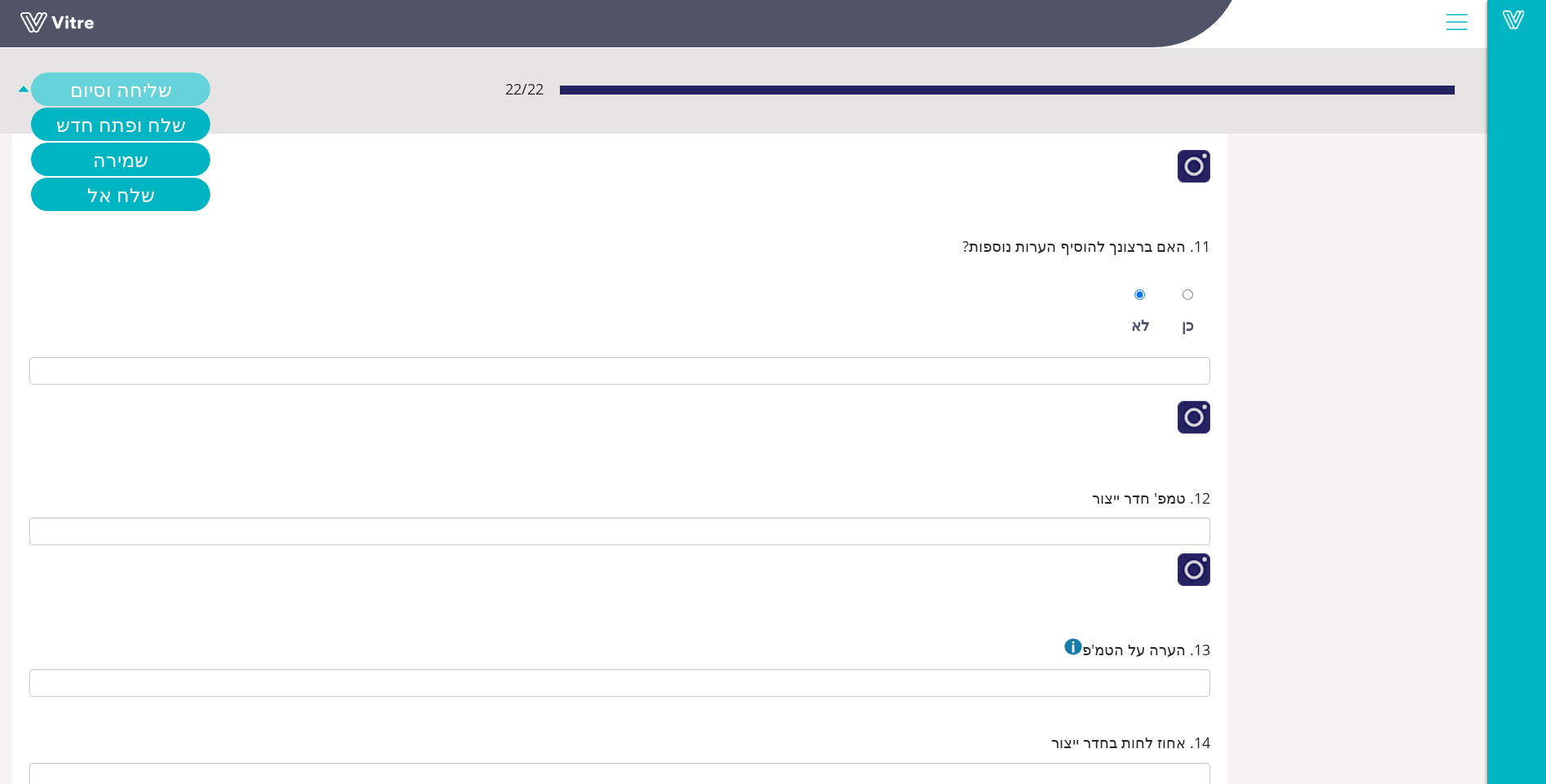
click at [132, 94] on link "שליחה וסיום" at bounding box center [121, 89] width 179 height 34
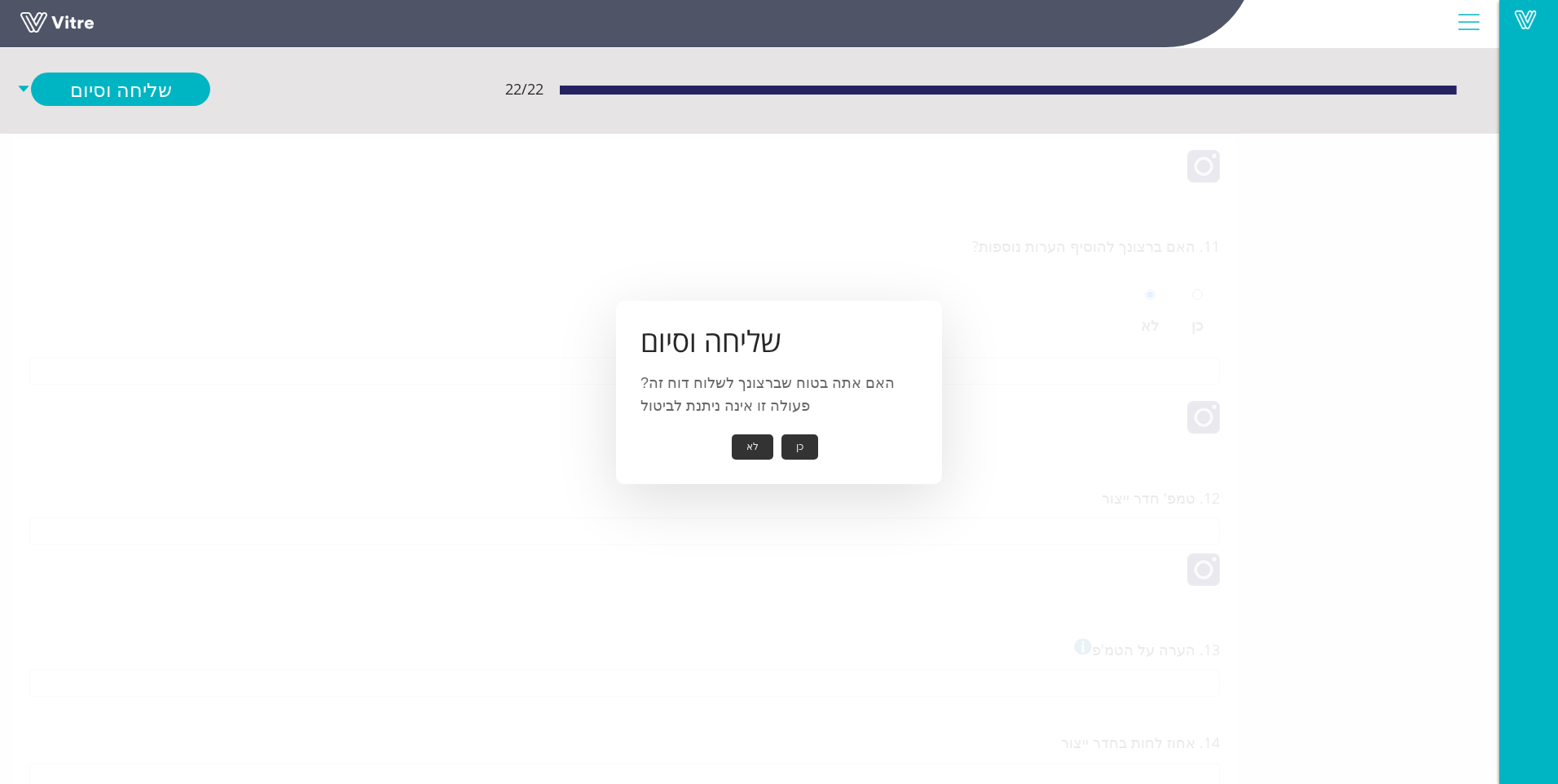
click at [796, 446] on button "כן" at bounding box center [800, 447] width 37 height 26
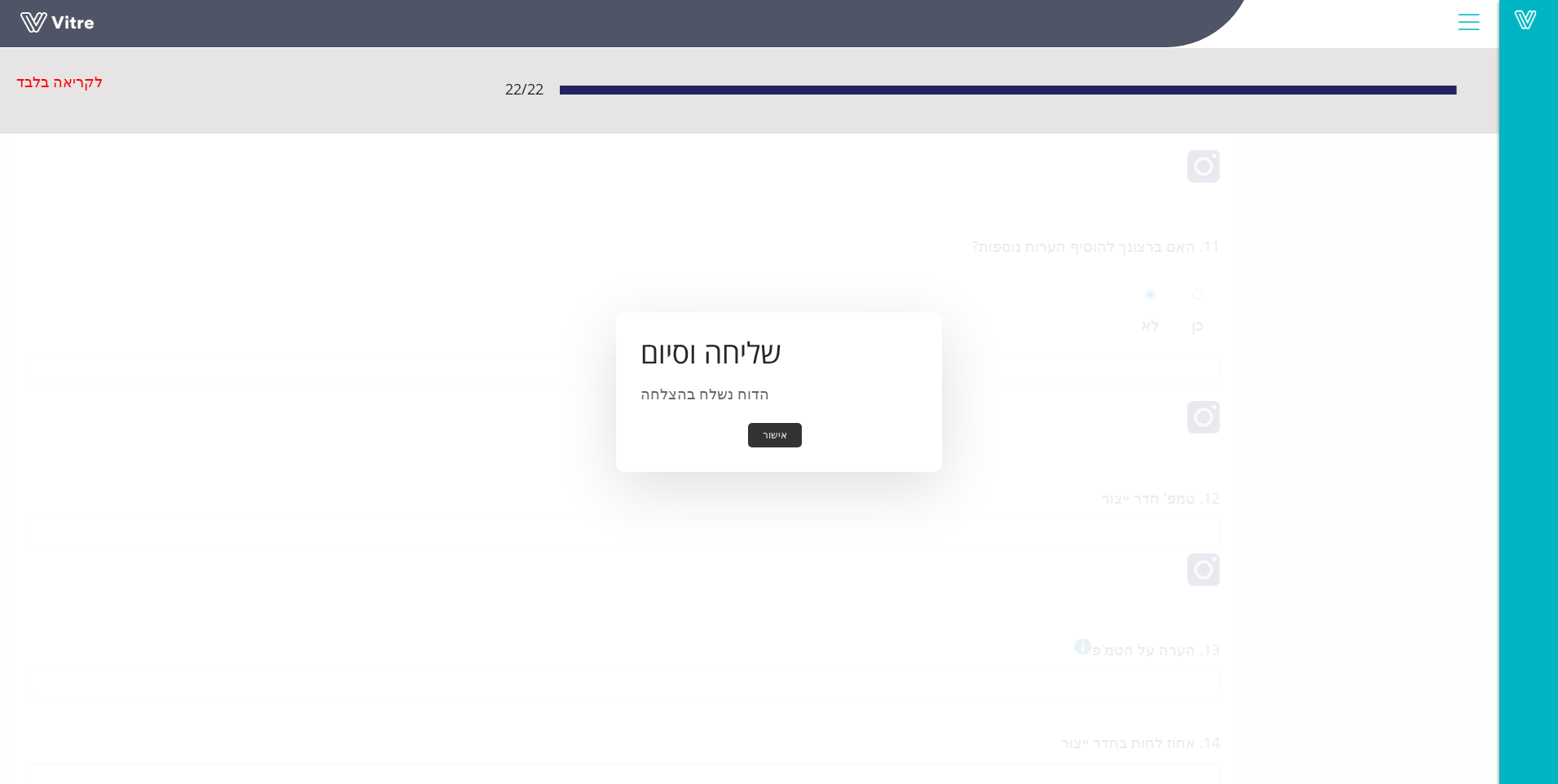
click at [752, 434] on button "אישור" at bounding box center [774, 435] width 54 height 26
